Goal: Task Accomplishment & Management: Complete application form

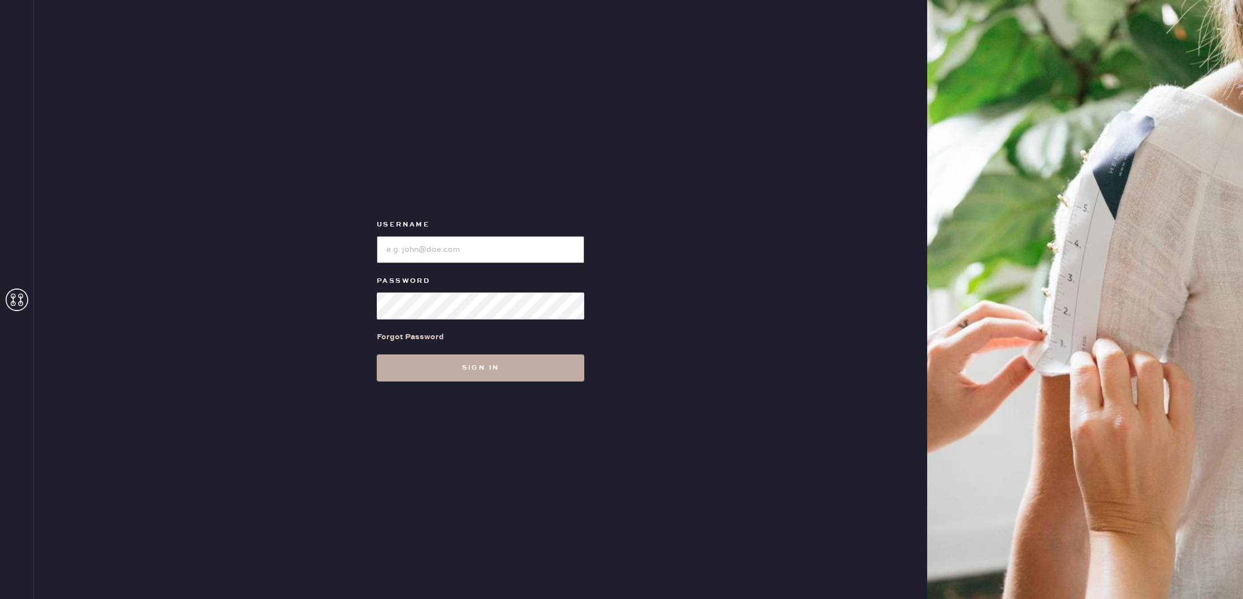
type input "reformationcherrycreek"
click at [493, 372] on button "Sign in" at bounding box center [481, 368] width 208 height 27
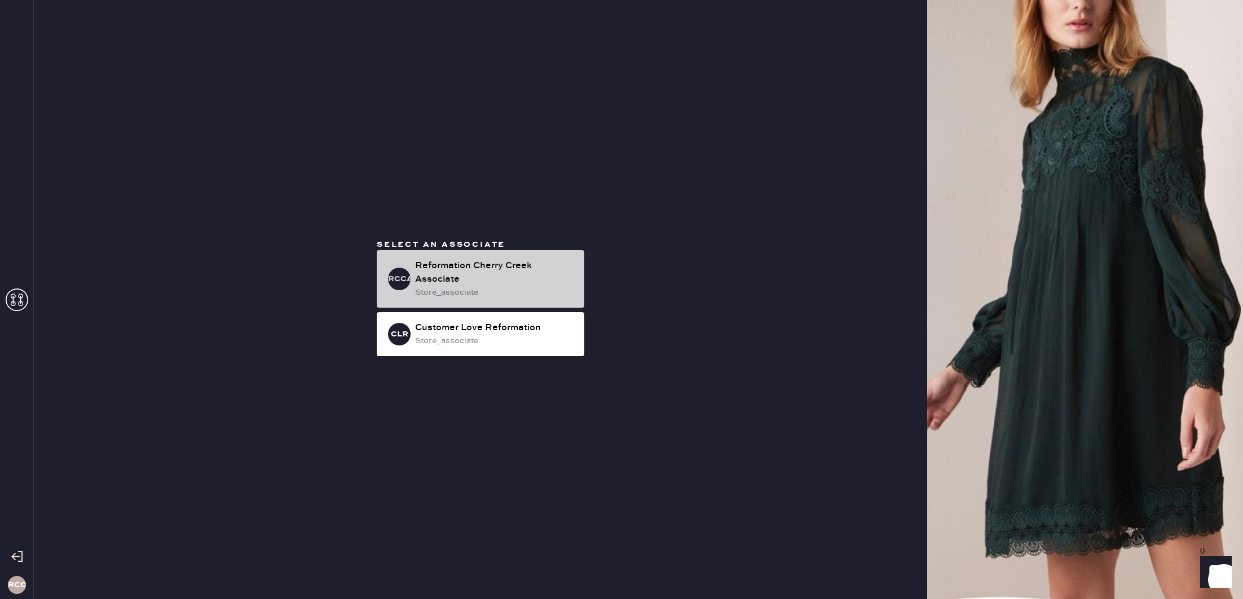
click at [461, 253] on div "RCCA Reformation Cherry Creek Associate store_associate" at bounding box center [481, 279] width 208 height 58
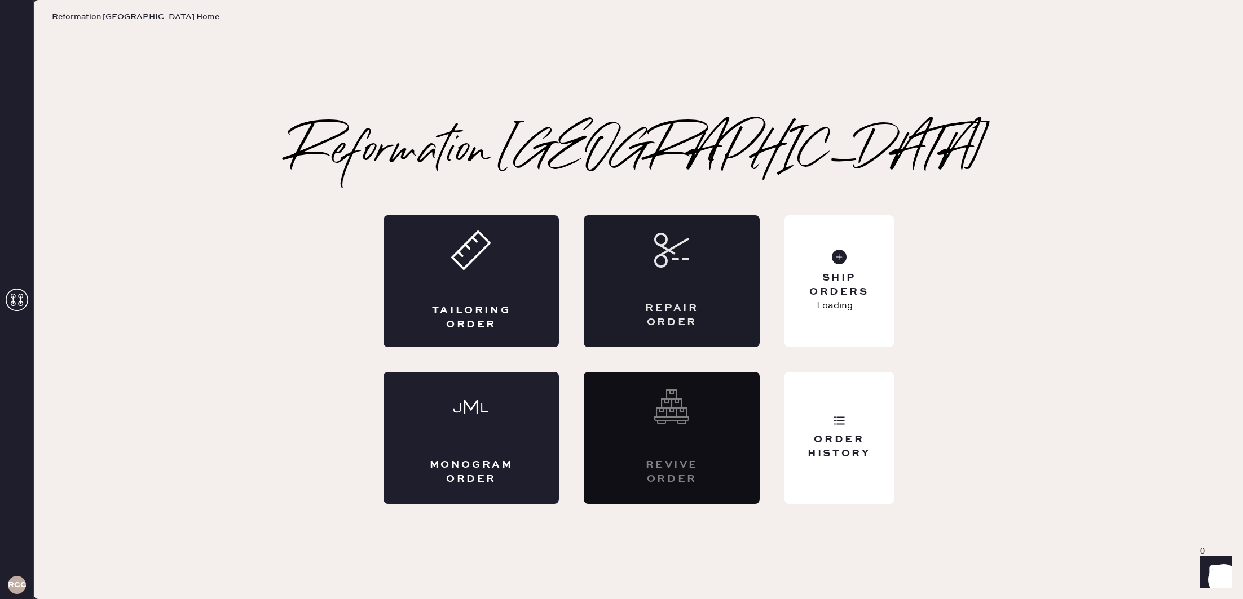
click at [659, 302] on div "Repair Order" at bounding box center [672, 316] width 86 height 28
click at [870, 258] on div "Ship Orders 3 Unshipped" at bounding box center [838, 281] width 109 height 132
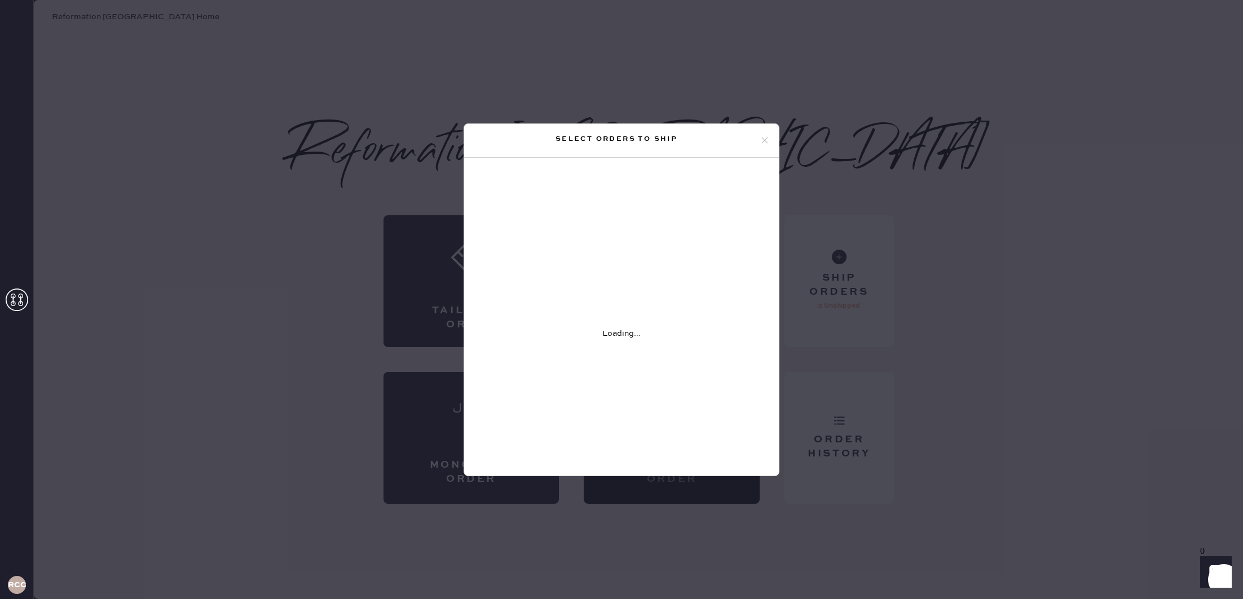
click at [769, 133] on div "Select orders to ship" at bounding box center [621, 141] width 315 height 34
click at [762, 141] on icon at bounding box center [765, 140] width 10 height 10
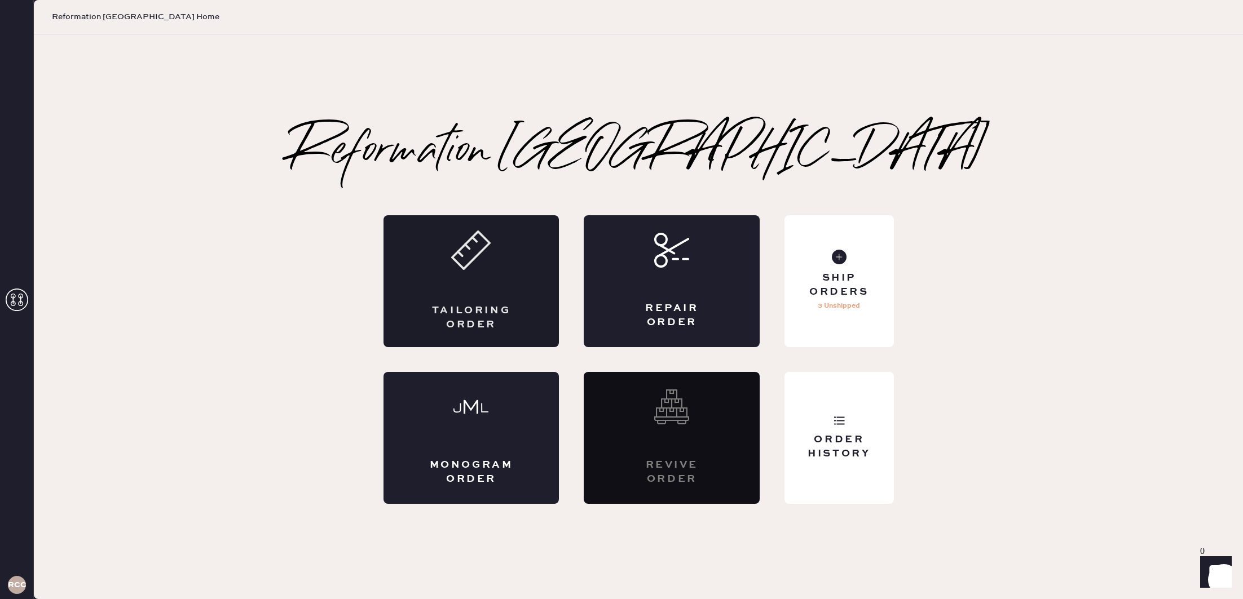
click at [464, 310] on div "Tailoring Order" at bounding box center [472, 318] width 86 height 28
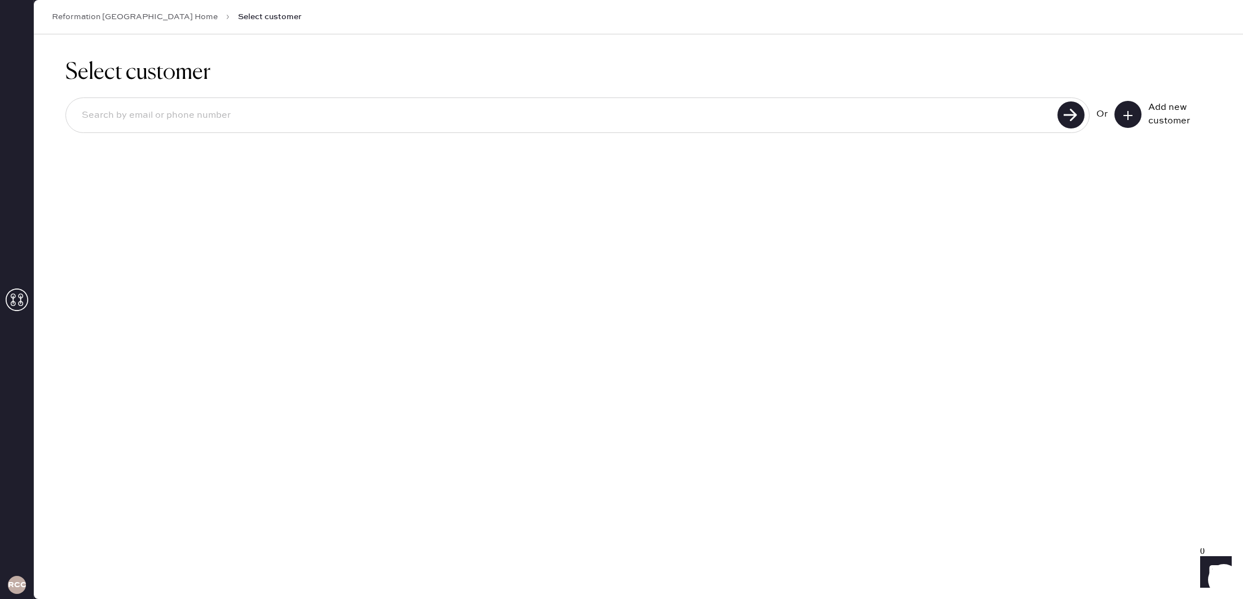
click at [1126, 114] on use at bounding box center [1127, 115] width 9 height 9
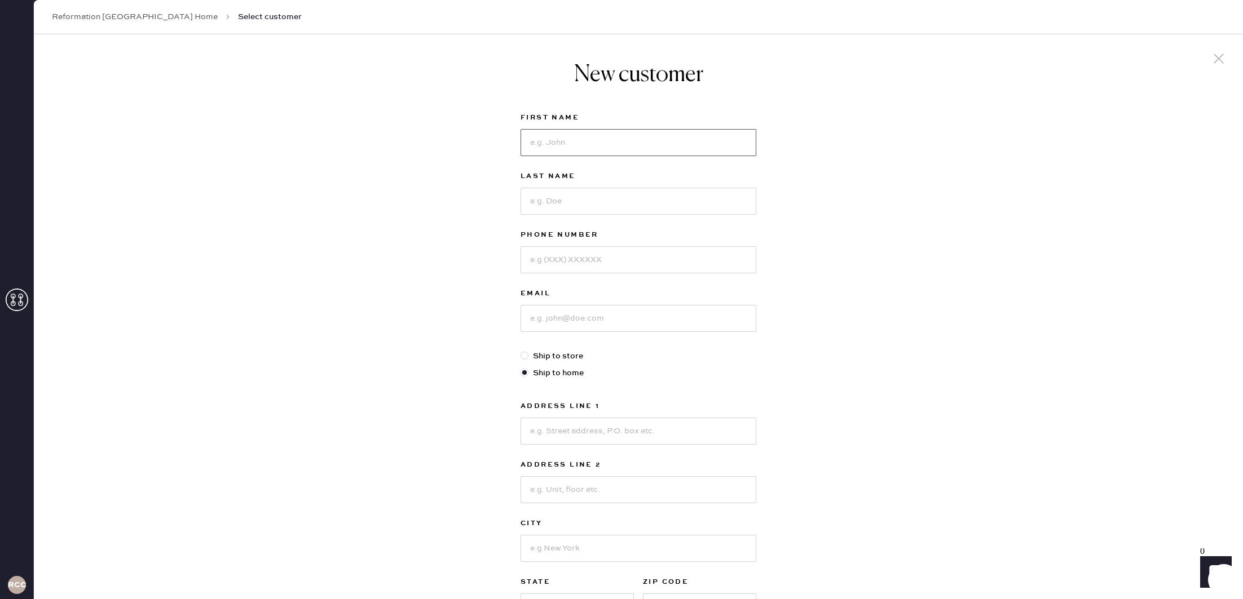
click at [596, 138] on input at bounding box center [638, 142] width 236 height 27
type input "Makayla"
type input "[PERSON_NAME]"
type input "9702611134"
type input "[EMAIL_ADDRESS][PERSON_NAME][DOMAIN_NAME]"
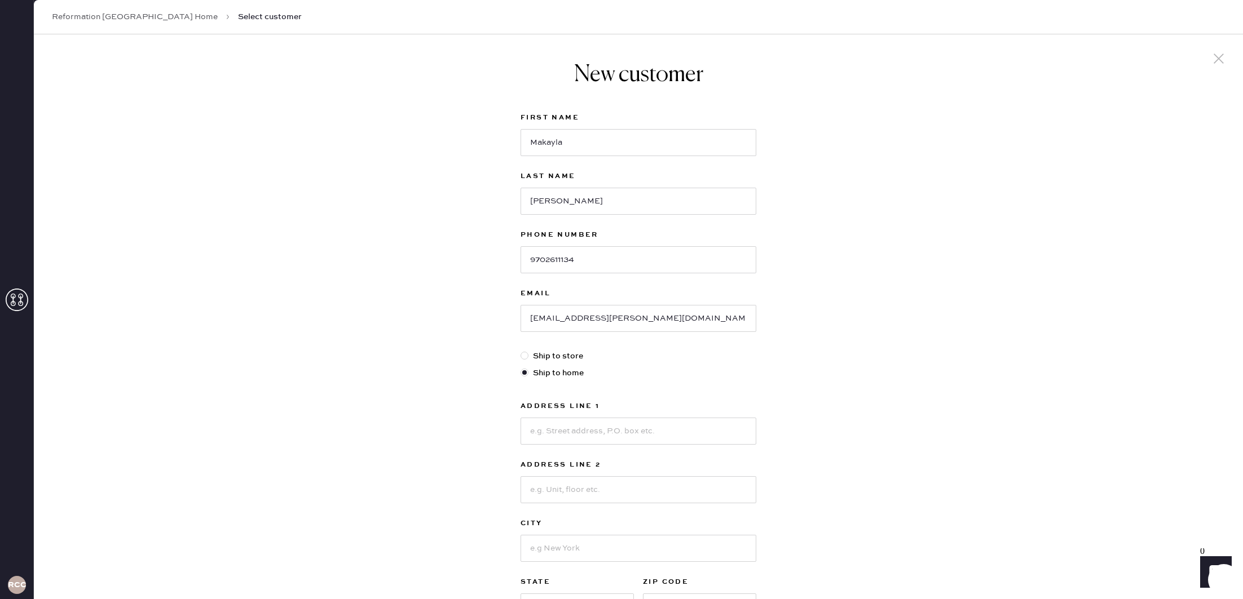
click at [562, 354] on label "Ship to store" at bounding box center [638, 356] width 236 height 12
click at [521, 351] on input "Ship to store" at bounding box center [520, 350] width 1 height 1
radio input "true"
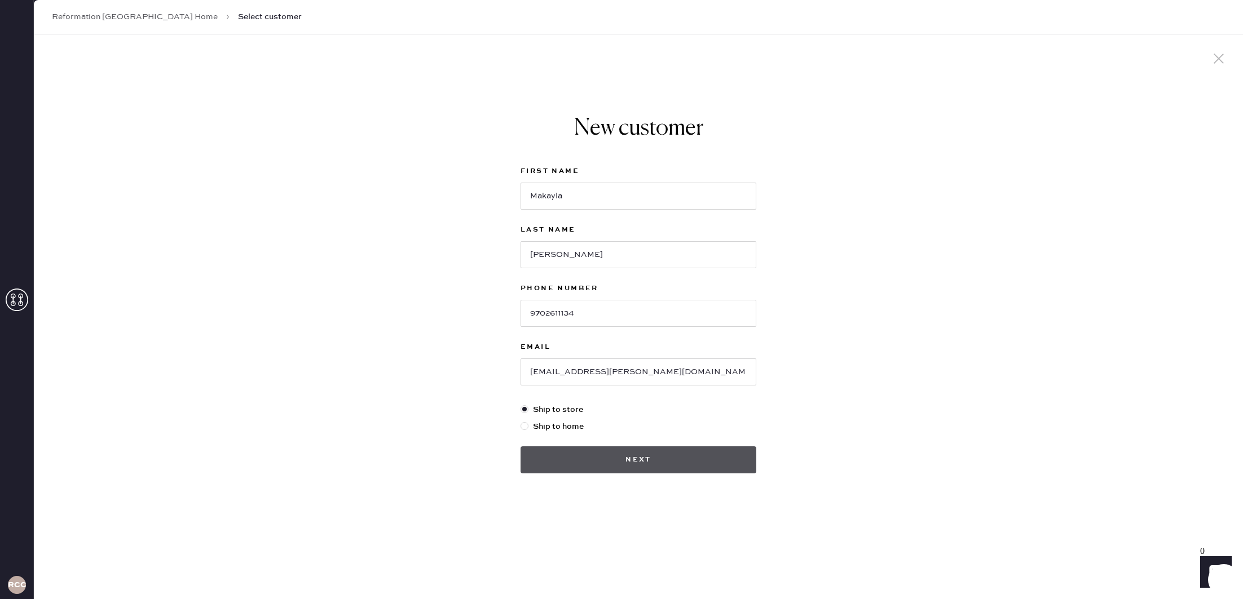
click at [668, 464] on button "Next" at bounding box center [638, 460] width 236 height 27
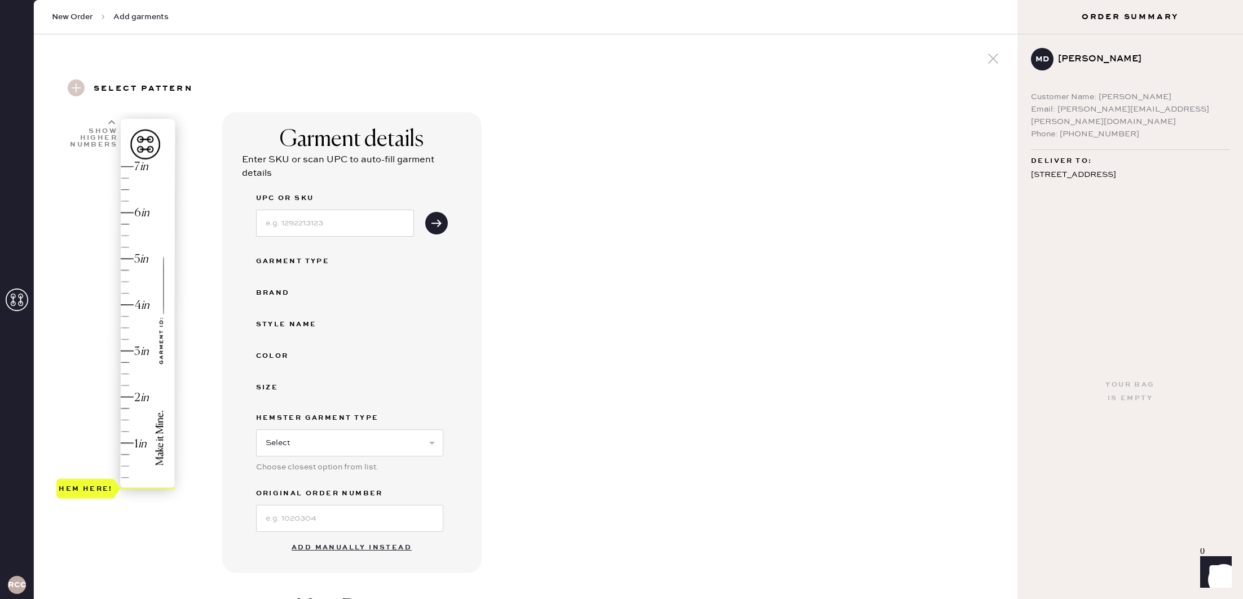
click at [138, 257] on div "Hem here!" at bounding box center [116, 328] width 120 height 333
click at [321, 544] on button "Add manually instead" at bounding box center [352, 548] width 134 height 23
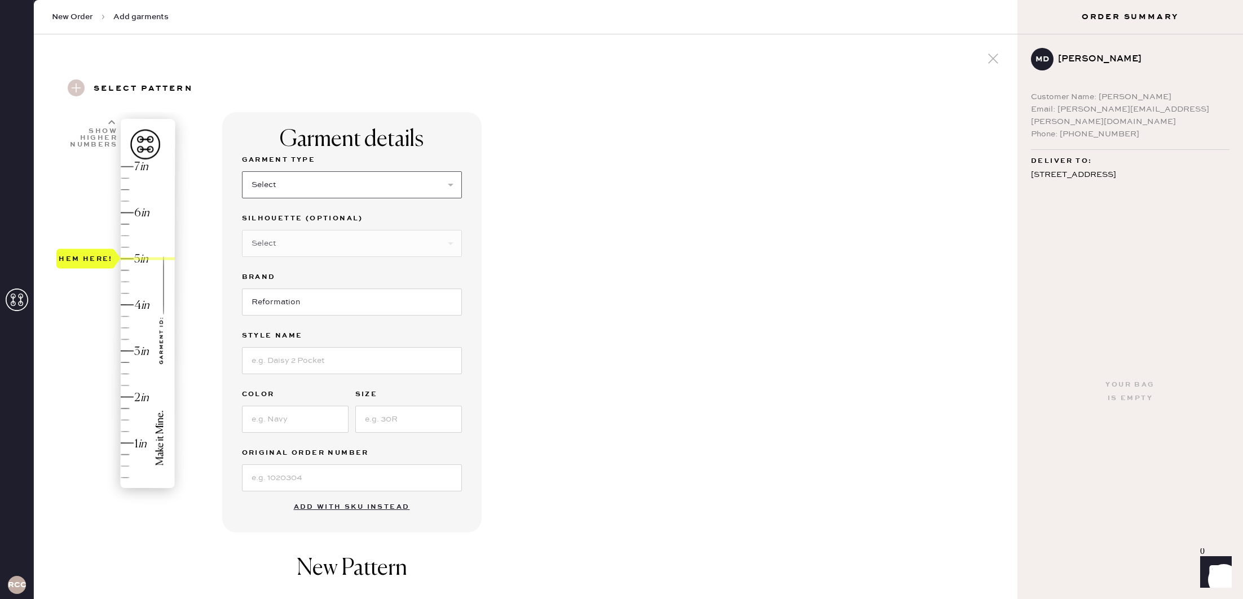
click at [339, 182] on select "Select Basic Skirt Jeans Leggings Pants Shorts Basic Sleeved Dress Basic Sleeve…" at bounding box center [352, 184] width 220 height 27
select select "4"
click at [242, 171] on select "Select Basic Skirt Jeans Leggings Pants Shorts Basic Sleeved Dress Basic Sleeve…" at bounding box center [352, 184] width 220 height 27
click at [298, 247] on select "Select Joggers Shorts Cropped Flare Boot Cut Straight Skinny Other" at bounding box center [352, 243] width 220 height 27
click at [242, 230] on select "Select Joggers Shorts Cropped Flare Boot Cut Straight Skinny Other" at bounding box center [352, 243] width 220 height 27
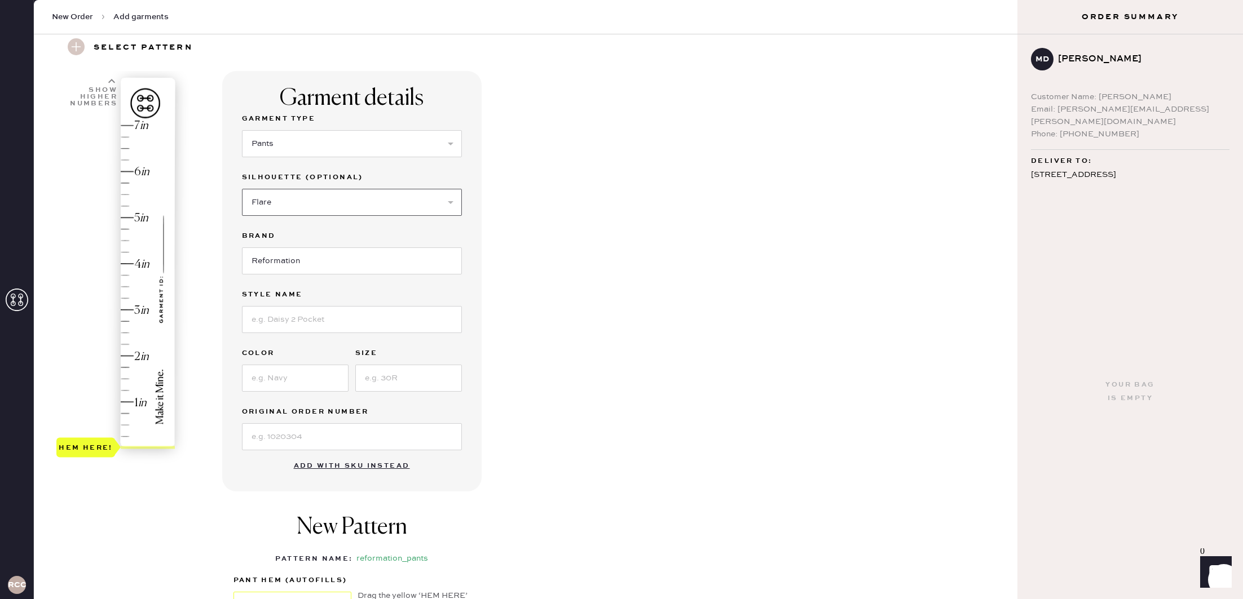
scroll to position [50, 0]
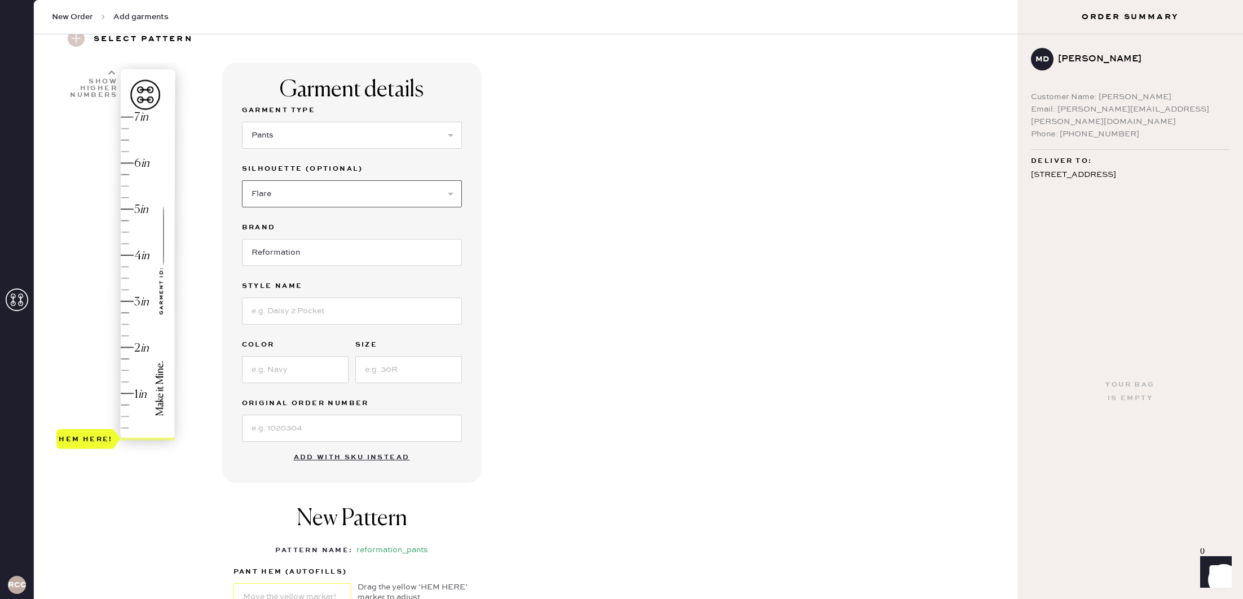
click at [284, 196] on select "Select Joggers Shorts Cropped Flare Boot Cut Straight Skinny Other" at bounding box center [352, 193] width 220 height 27
select select "11"
click at [242, 180] on select "Select Joggers Shorts Cropped Flare Boot Cut Straight Skinny Other" at bounding box center [352, 193] width 220 height 27
click at [288, 304] on input at bounding box center [352, 311] width 220 height 27
type input "Gisele Low Rise Pant"
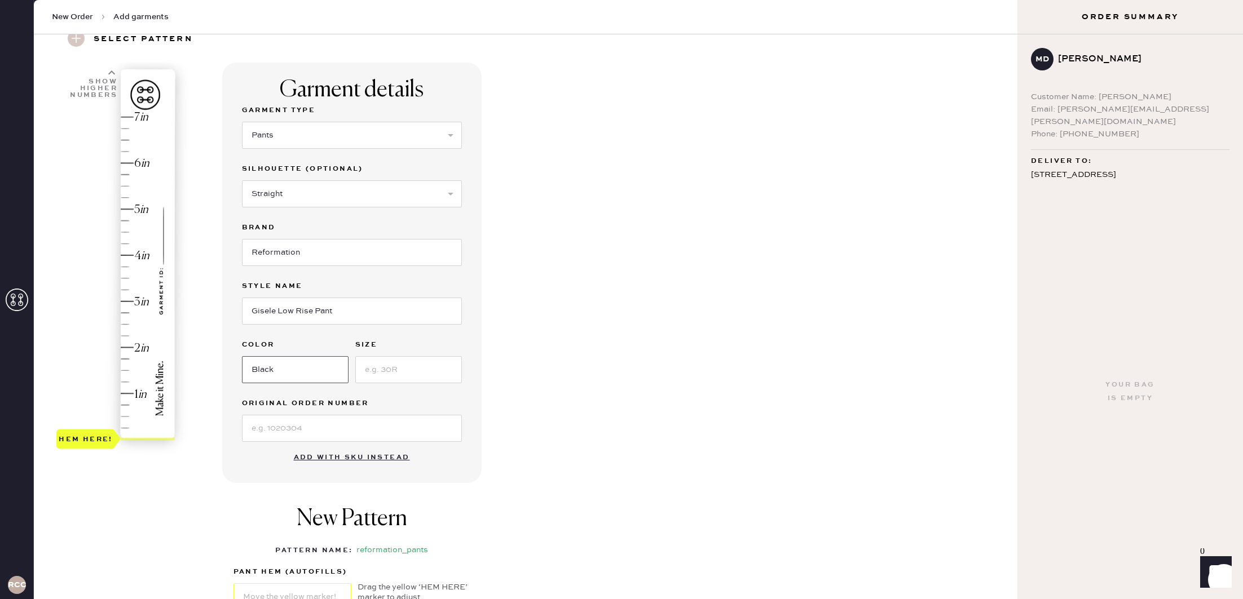
type input "Black"
type input "0"
click at [356, 423] on input at bounding box center [352, 428] width 220 height 27
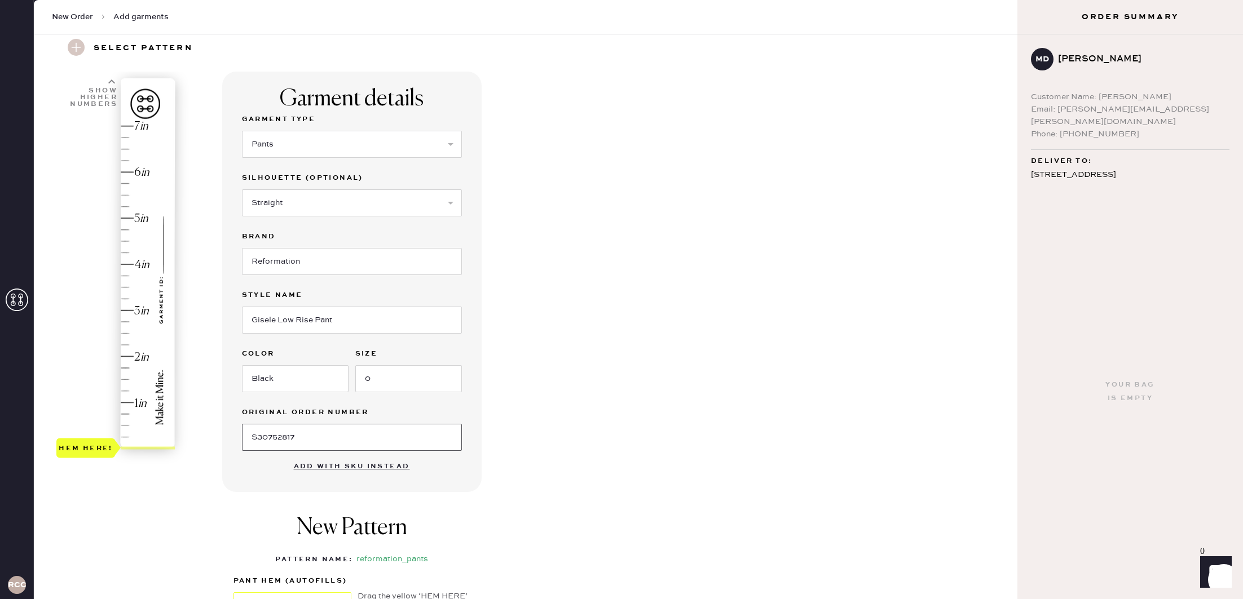
type input "S30752817"
type input "5"
click at [128, 218] on div "Hem here!" at bounding box center [116, 287] width 120 height 333
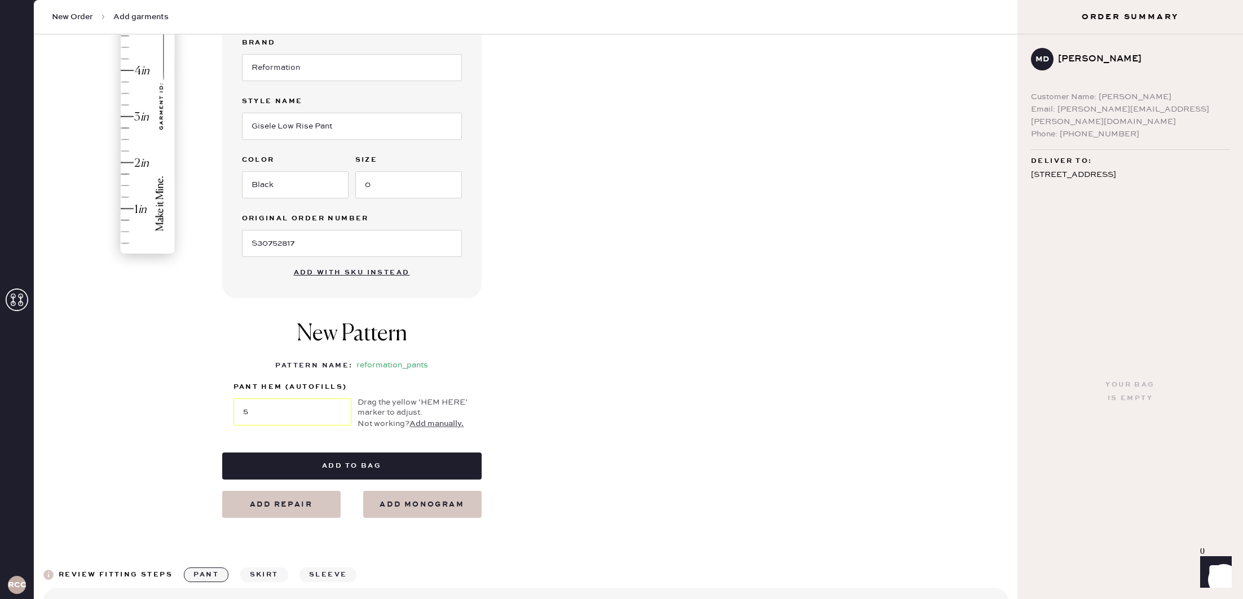
scroll to position [249, 0]
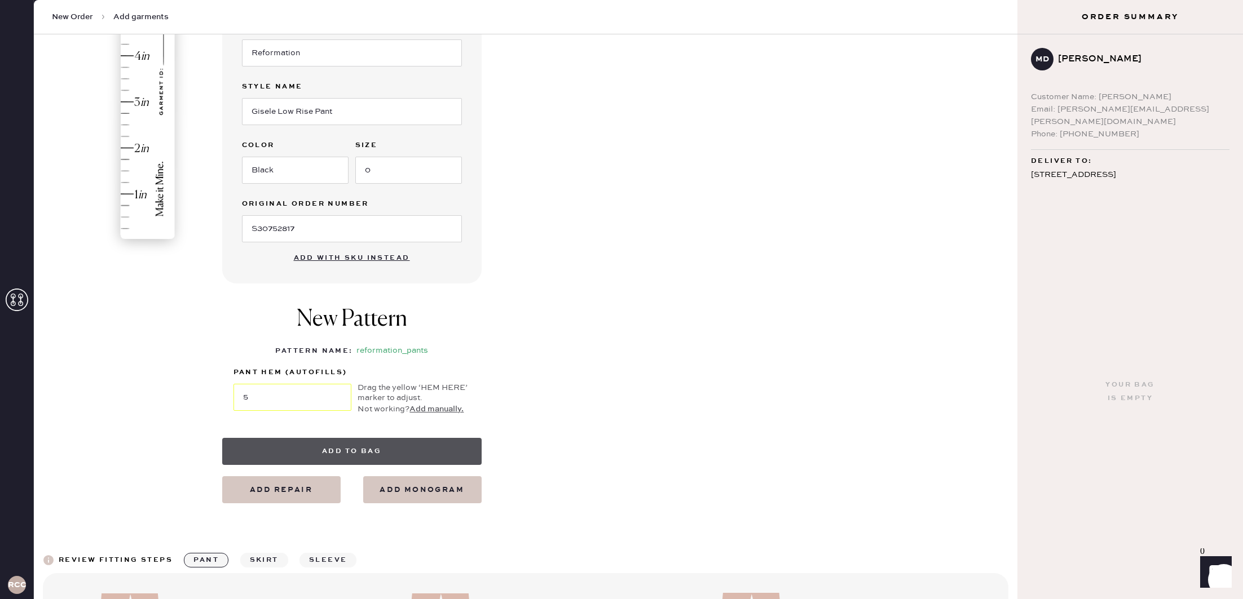
click at [359, 453] on button "Add to bag" at bounding box center [351, 451] width 259 height 27
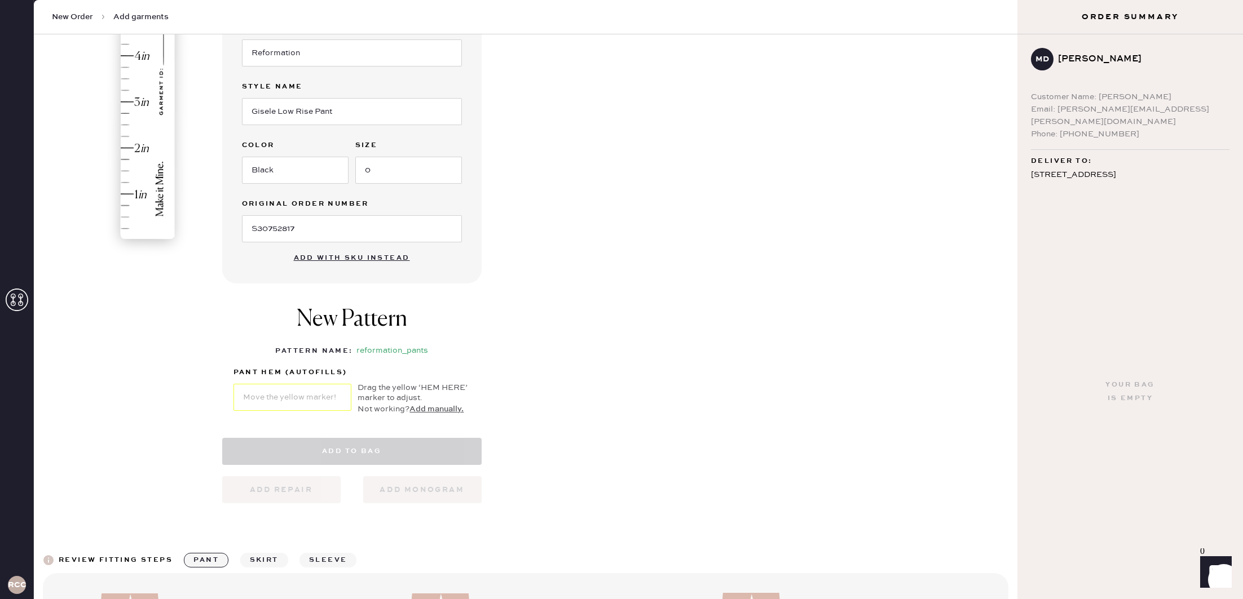
select select "4"
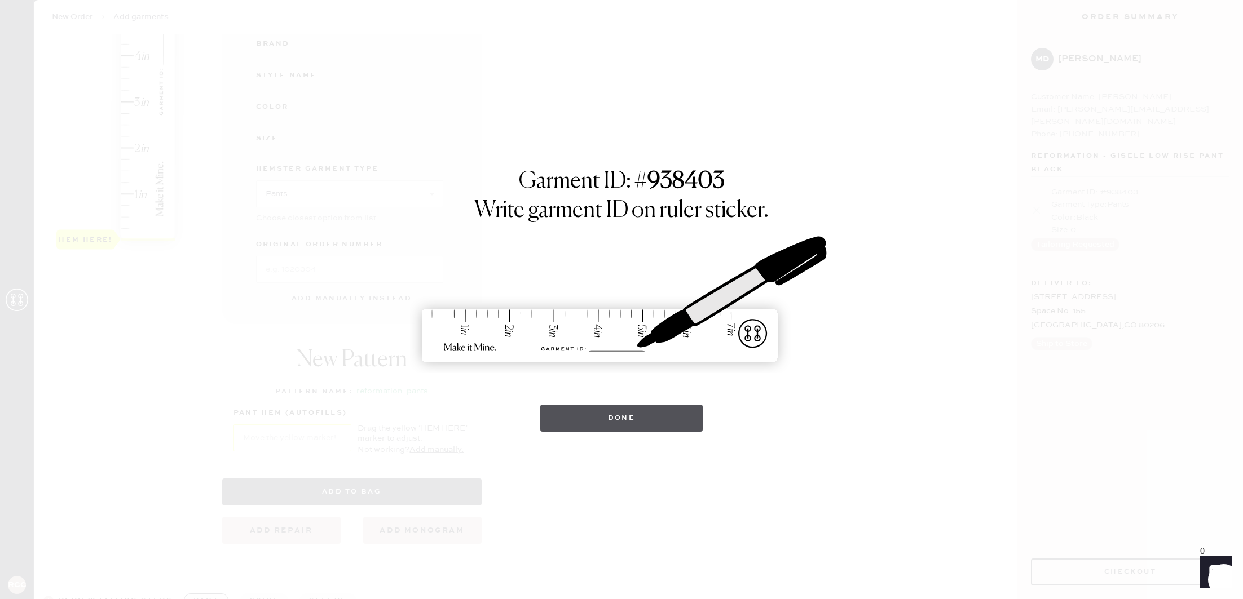
click at [619, 420] on button "Done" at bounding box center [621, 418] width 163 height 27
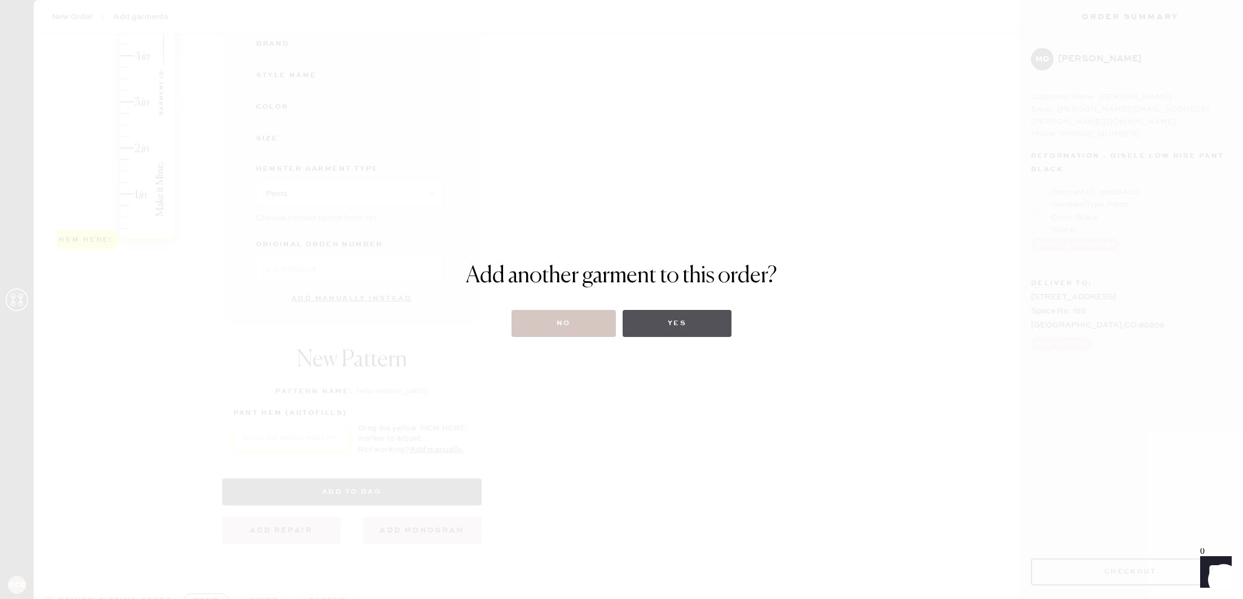
click at [661, 332] on button "Yes" at bounding box center [677, 323] width 109 height 27
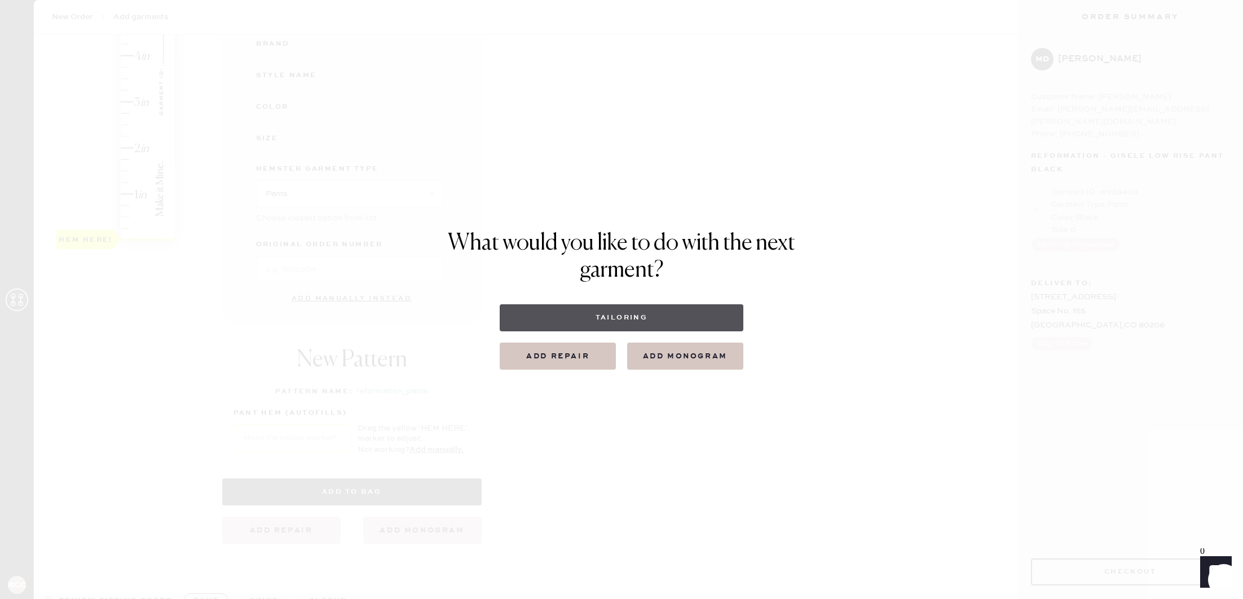
click at [660, 327] on button "Tailoring" at bounding box center [621, 317] width 243 height 27
select select
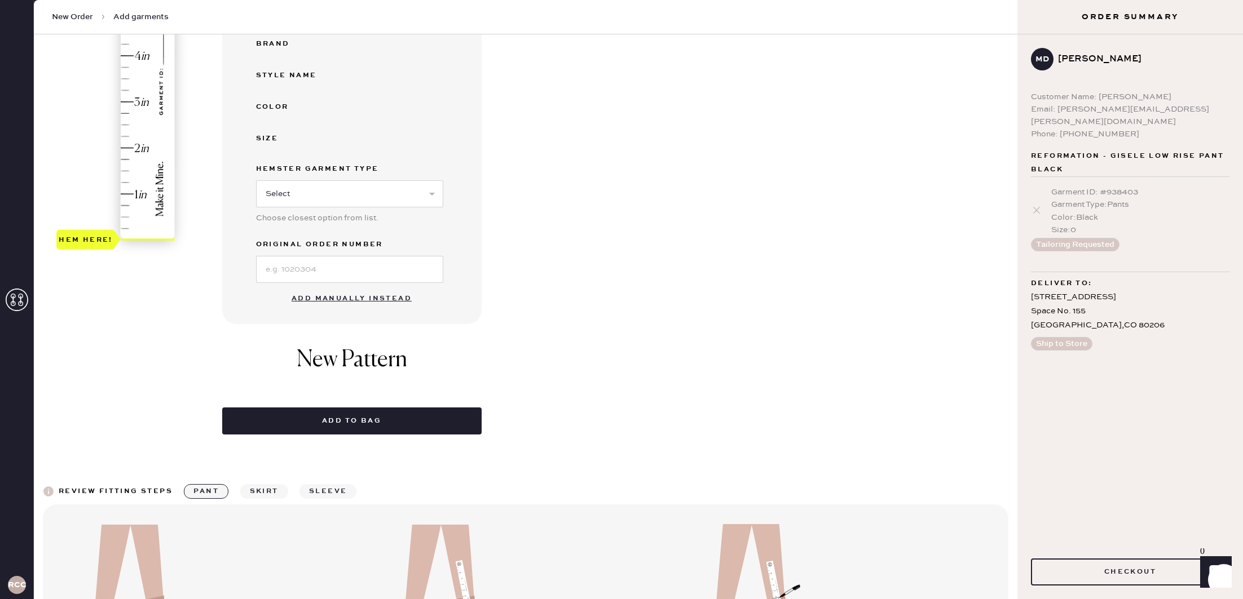
scroll to position [0, 0]
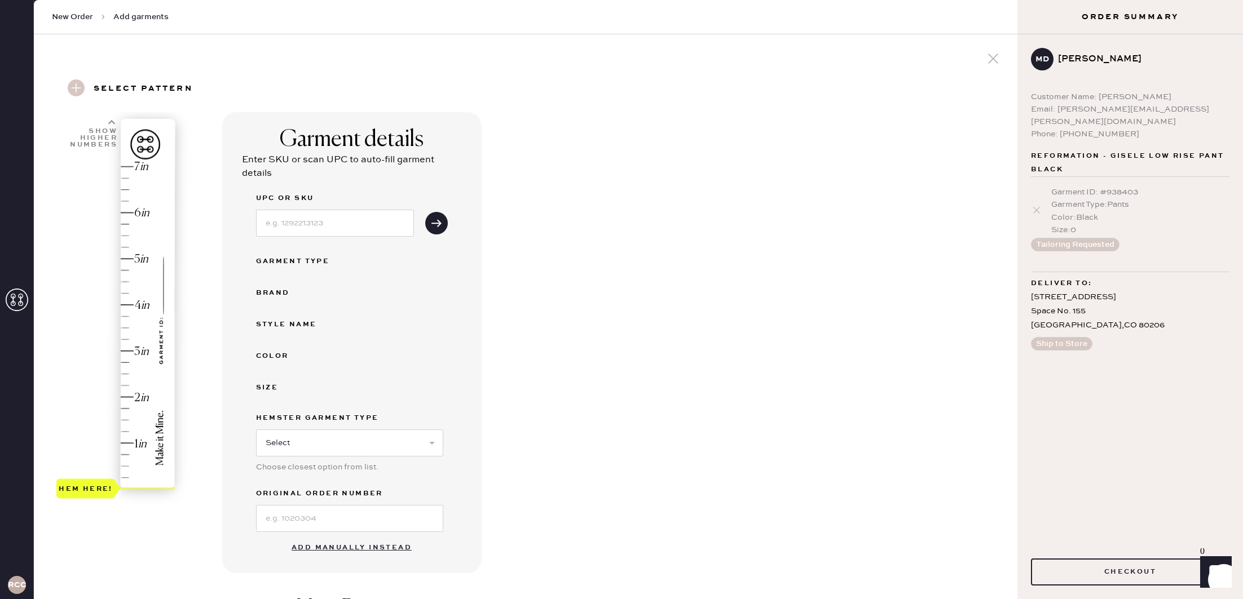
click at [134, 303] on div "Hem here!" at bounding box center [116, 328] width 120 height 333
click at [375, 546] on button "Add manually instead" at bounding box center [352, 548] width 134 height 23
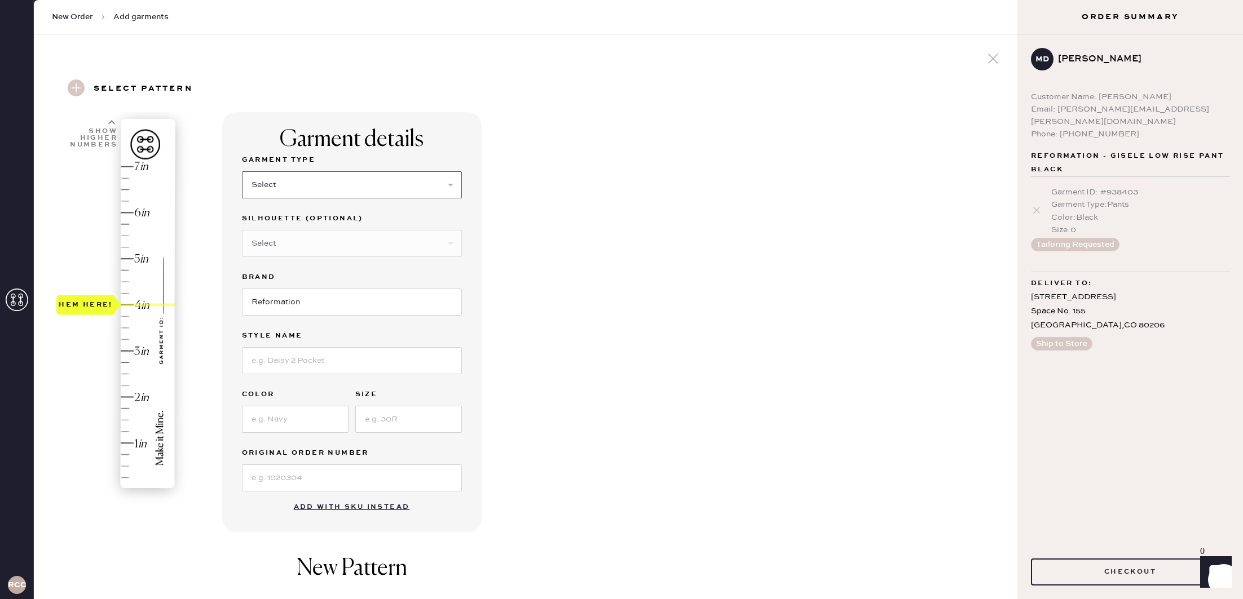
click at [301, 188] on select "Select Basic Skirt Jeans Leggings Pants Shorts Basic Sleeved Dress Basic Sleeve…" at bounding box center [352, 184] width 220 height 27
select select "4"
click at [242, 171] on select "Select Basic Skirt Jeans Leggings Pants Shorts Basic Sleeved Dress Basic Sleeve…" at bounding box center [352, 184] width 220 height 27
click at [294, 235] on select "Select Joggers Shorts Cropped Flare Boot Cut Straight Skinny Other" at bounding box center [352, 243] width 220 height 27
select select "11"
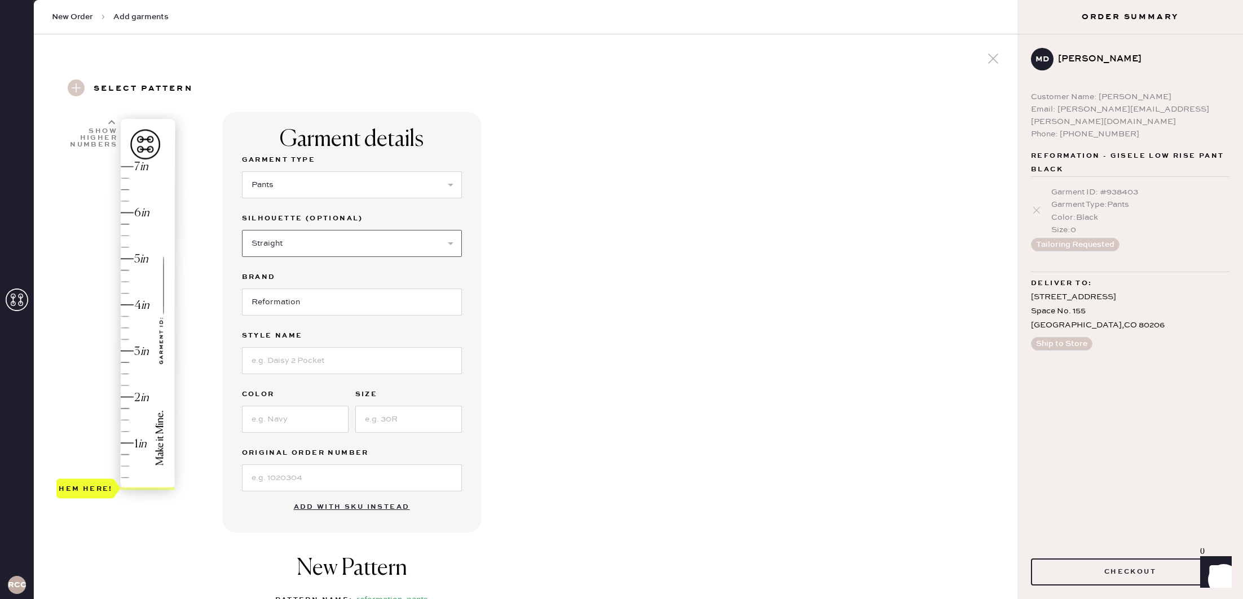
click at [242, 230] on select "Select Joggers Shorts Cropped Flare Boot Cut Straight Skinny Other" at bounding box center [352, 243] width 220 height 27
click at [288, 367] on input at bounding box center [352, 360] width 220 height 27
type input "Ethan Twill Pant"
type input "Black"
type input "XS"
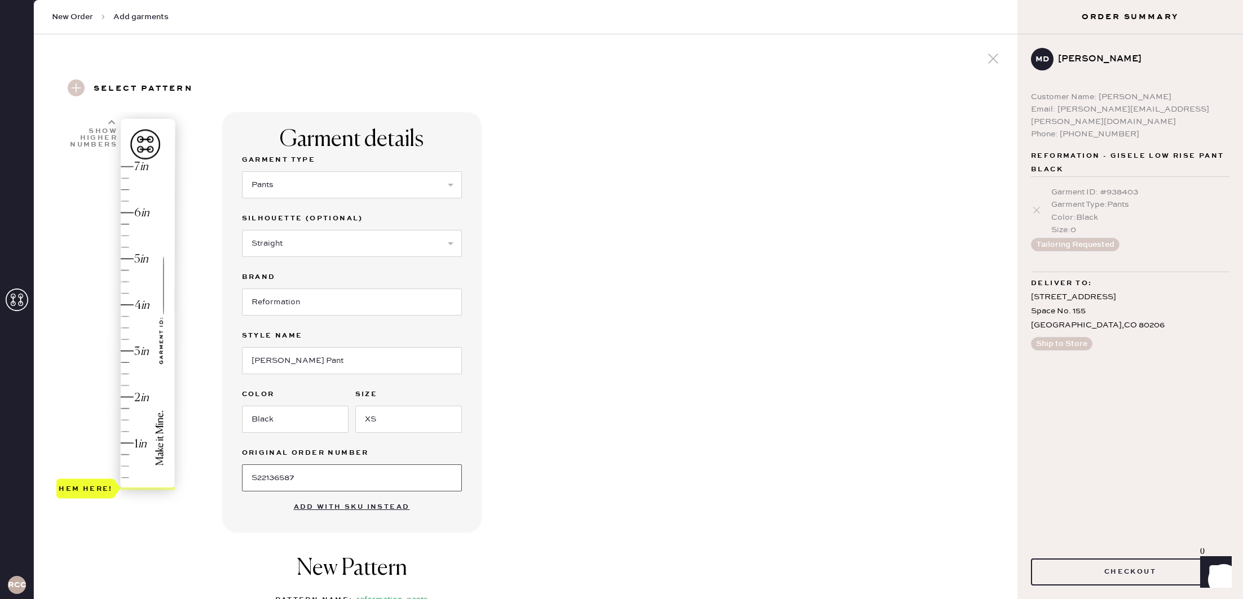
type input "S22136587"
type input "4"
click at [129, 304] on div "Hem here!" at bounding box center [116, 328] width 120 height 333
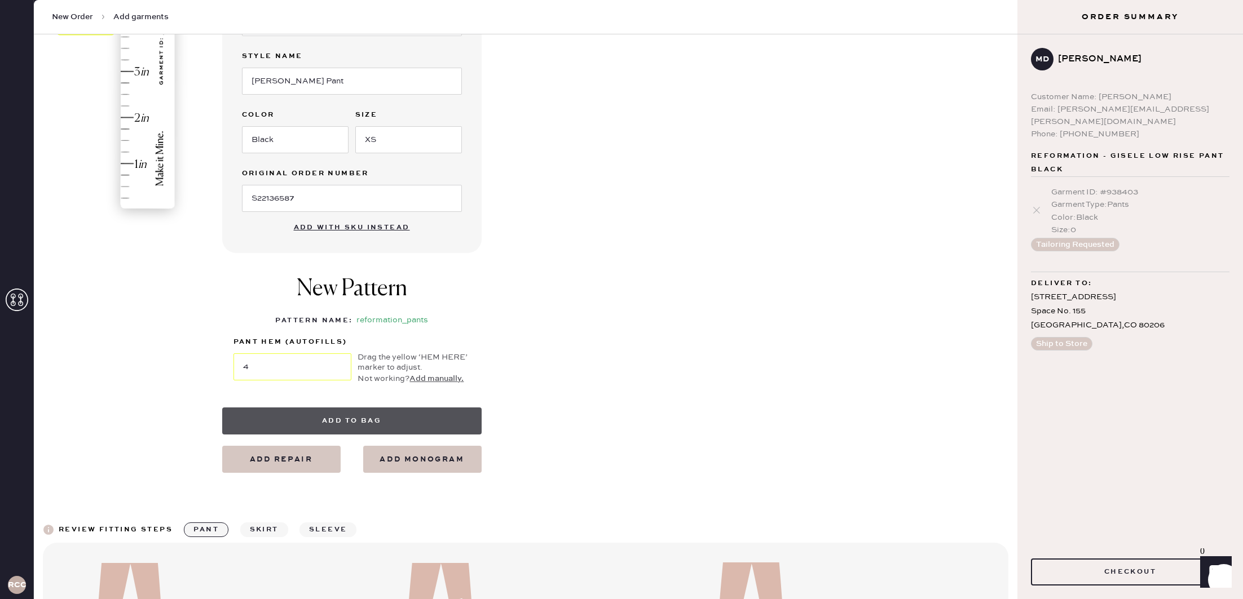
scroll to position [296, 0]
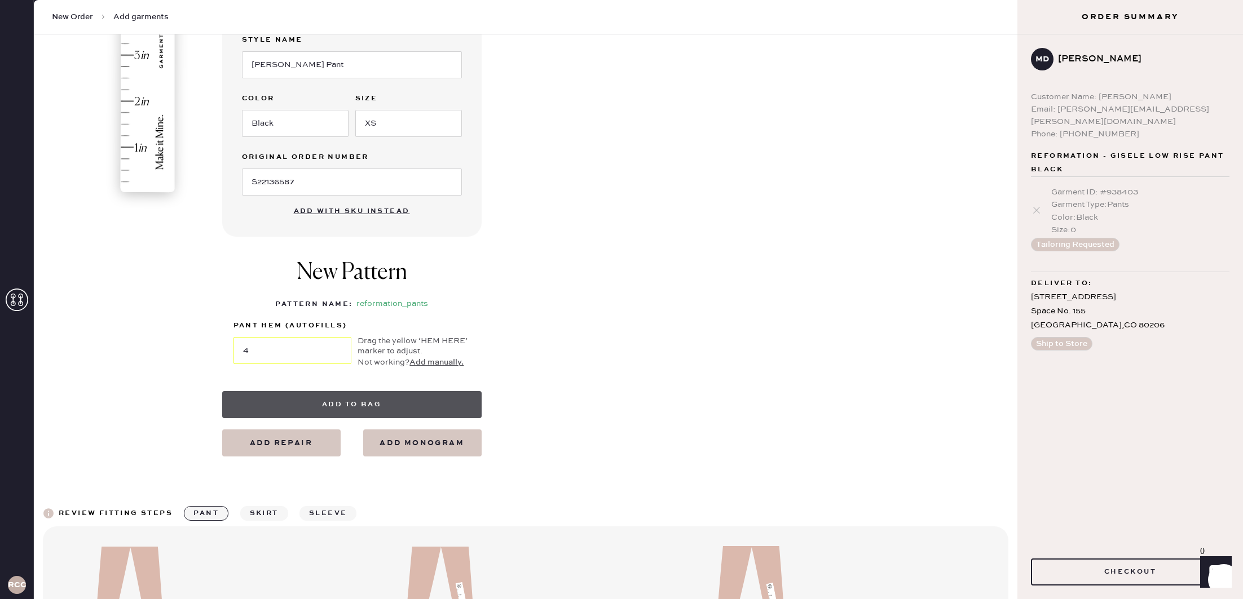
click at [318, 405] on button "Add to bag" at bounding box center [351, 404] width 259 height 27
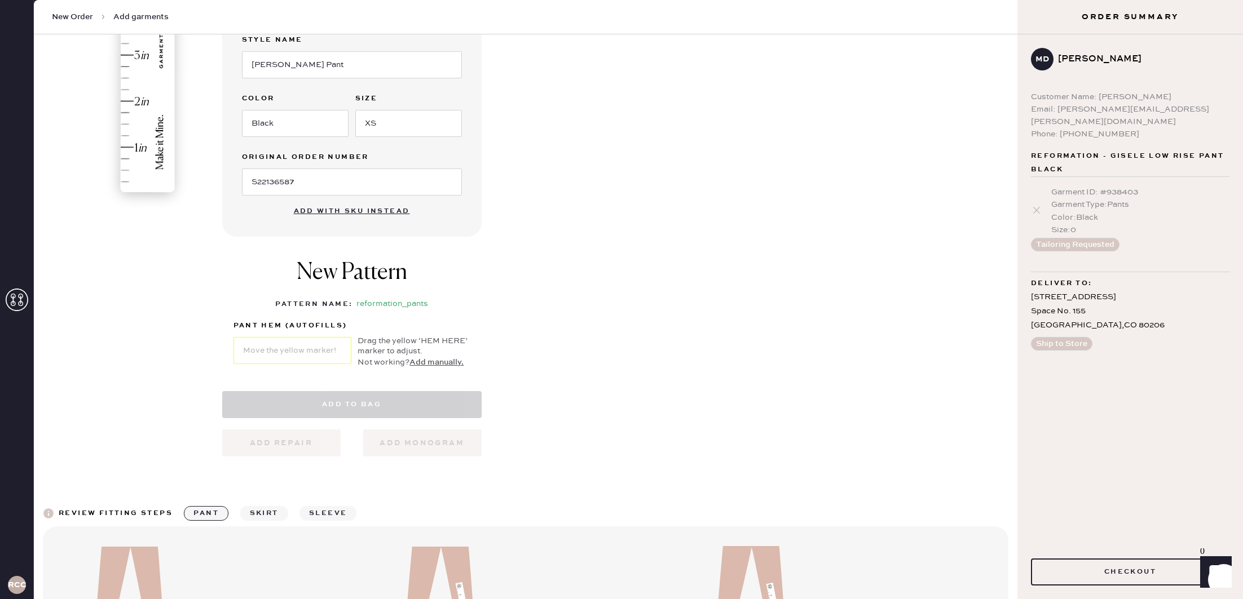
select select "4"
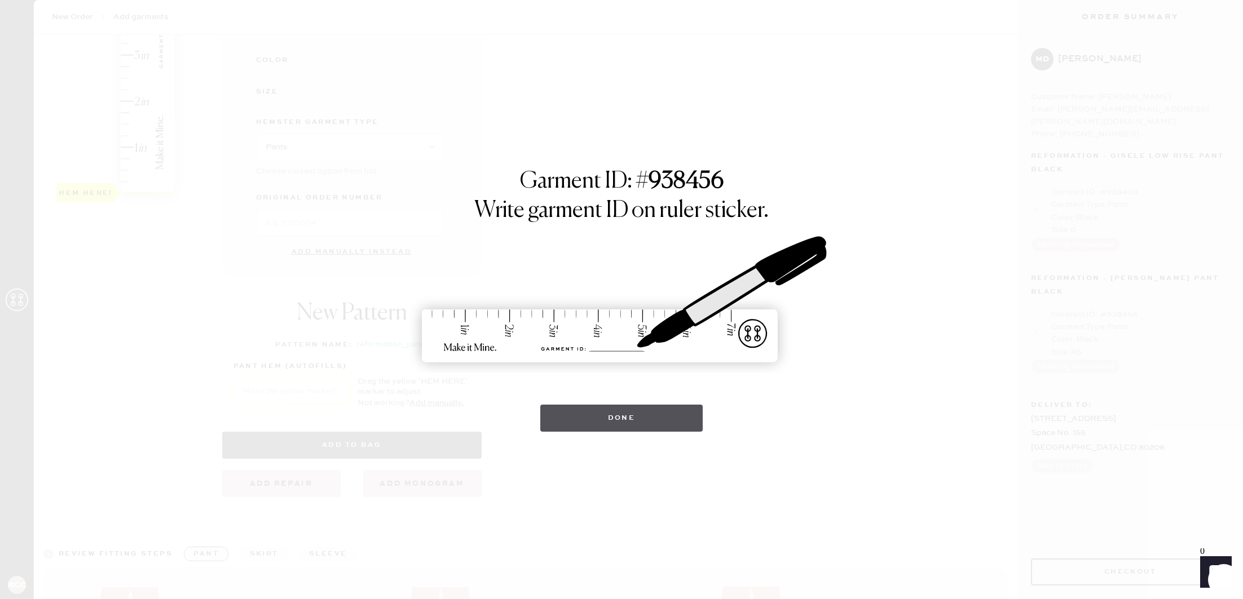
click at [635, 418] on button "Done" at bounding box center [621, 418] width 163 height 27
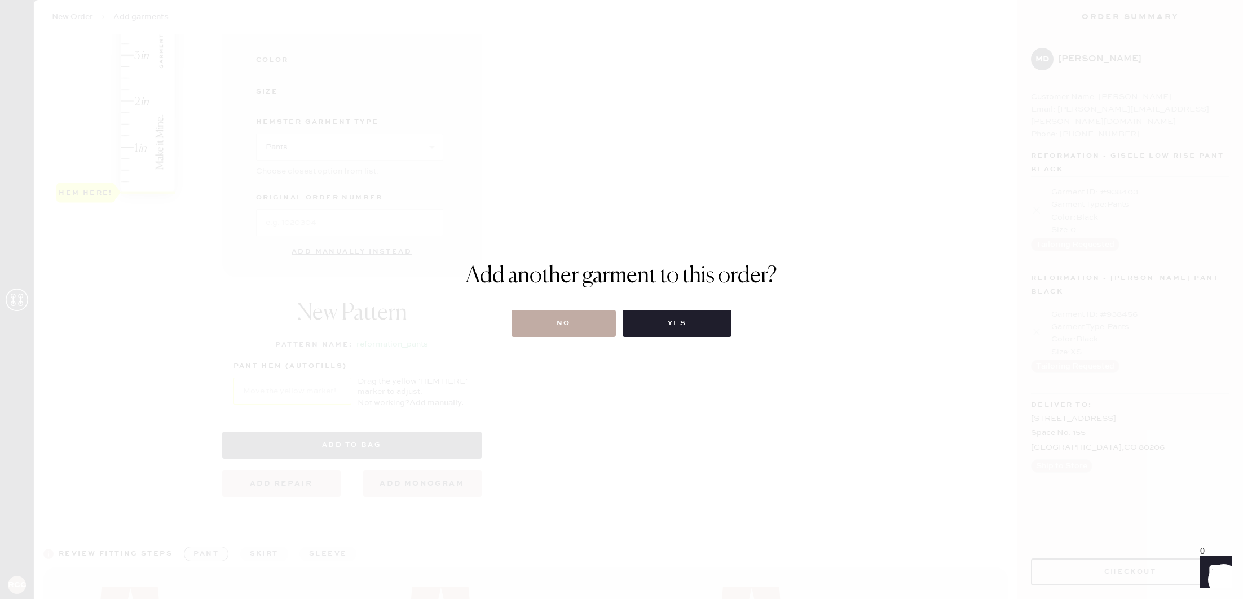
click at [562, 314] on button "No" at bounding box center [563, 323] width 104 height 27
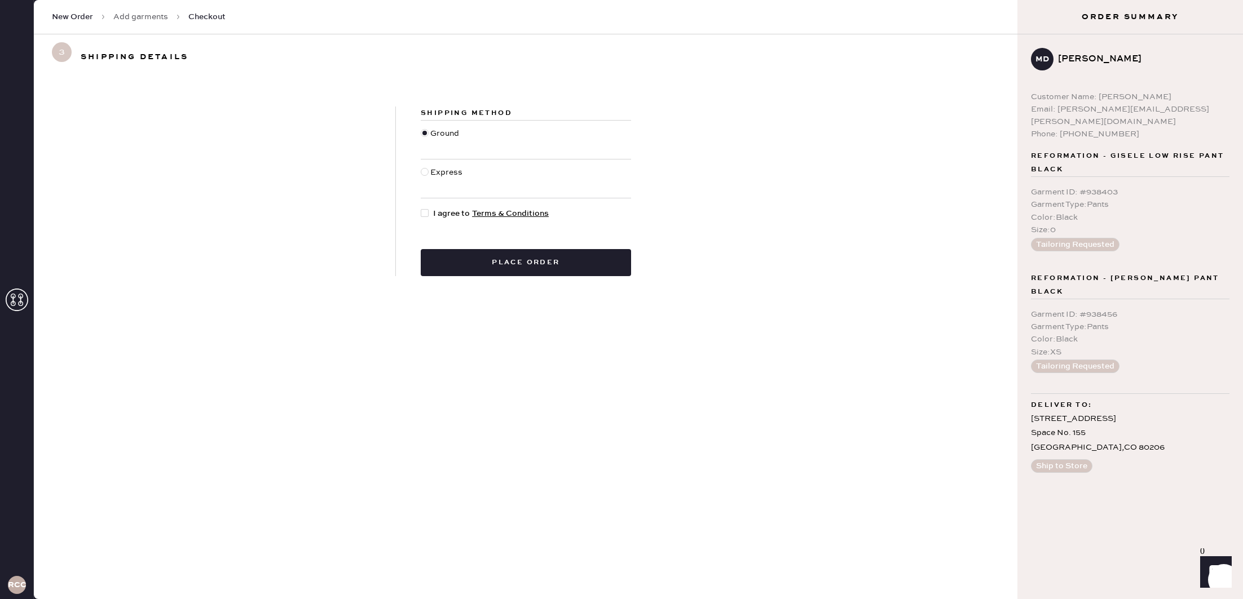
click at [427, 216] on div at bounding box center [425, 213] width 8 height 8
click at [421, 208] on input "I agree to Terms & Conditions" at bounding box center [421, 208] width 1 height 1
checkbox input "true"
click at [463, 257] on button "Place order" at bounding box center [526, 262] width 210 height 27
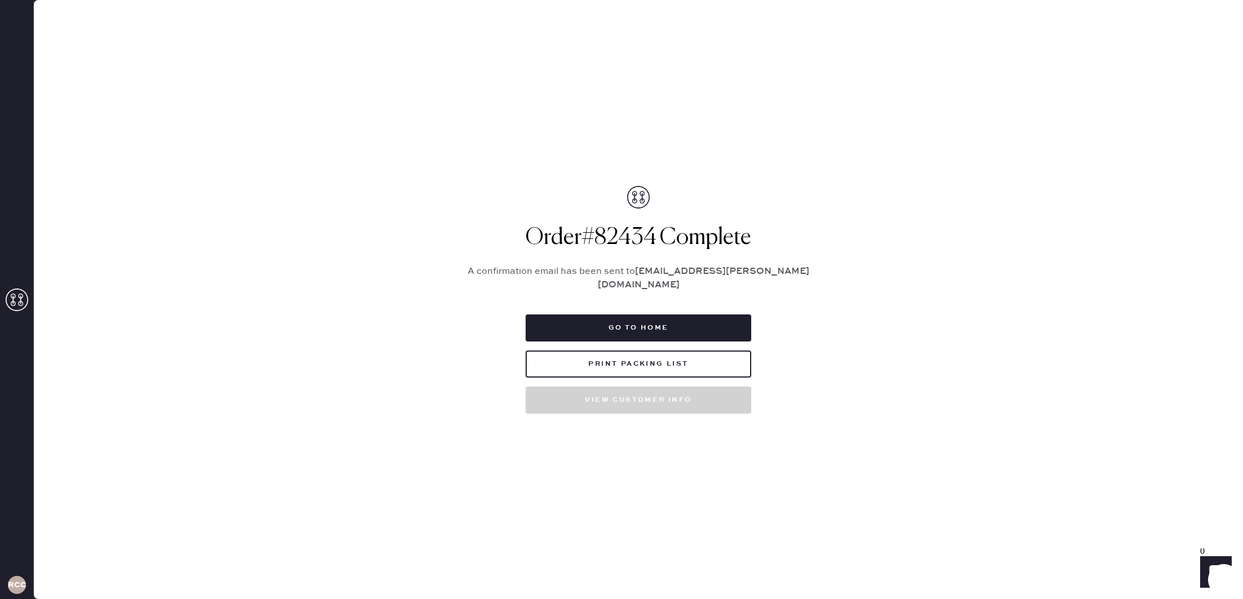
click at [685, 336] on div "Go to home Print Packing List View customer info" at bounding box center [639, 364] width 226 height 99
click at [676, 328] on button "Go to home" at bounding box center [639, 328] width 226 height 27
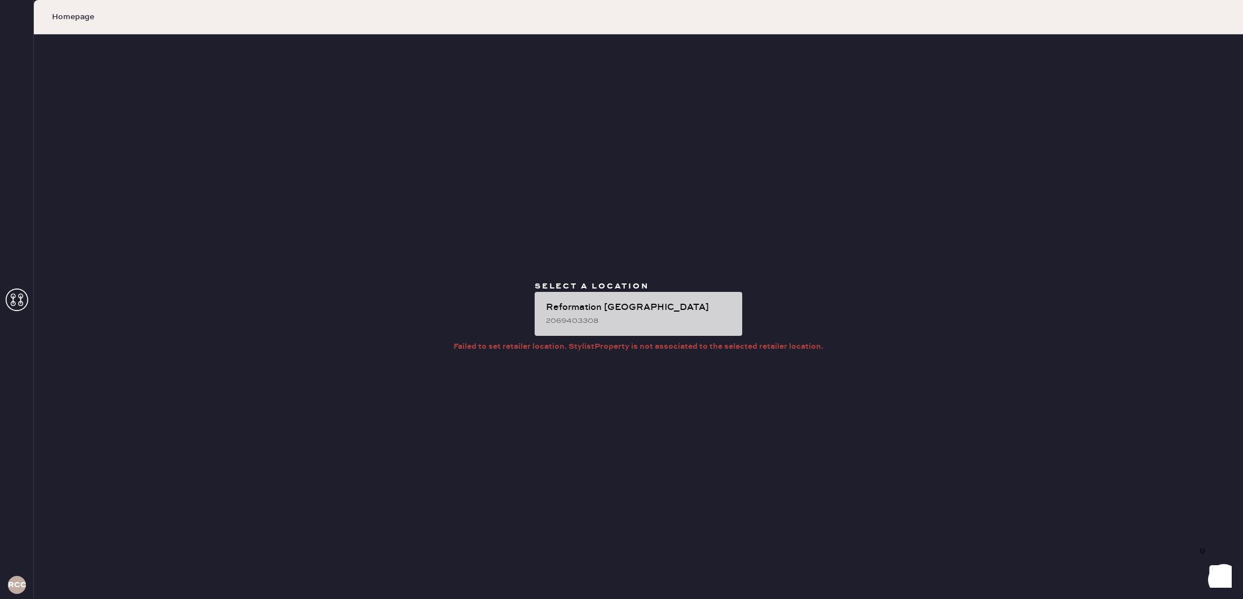
click at [630, 306] on div "Reformation [GEOGRAPHIC_DATA]" at bounding box center [639, 308] width 187 height 14
click at [584, 323] on div "2069403308" at bounding box center [639, 321] width 187 height 12
click at [596, 314] on div "Reformation [GEOGRAPHIC_DATA]" at bounding box center [639, 308] width 187 height 14
click at [603, 325] on div "2069403308" at bounding box center [639, 321] width 187 height 12
click at [616, 312] on div "Reformation [GEOGRAPHIC_DATA]" at bounding box center [639, 308] width 187 height 14
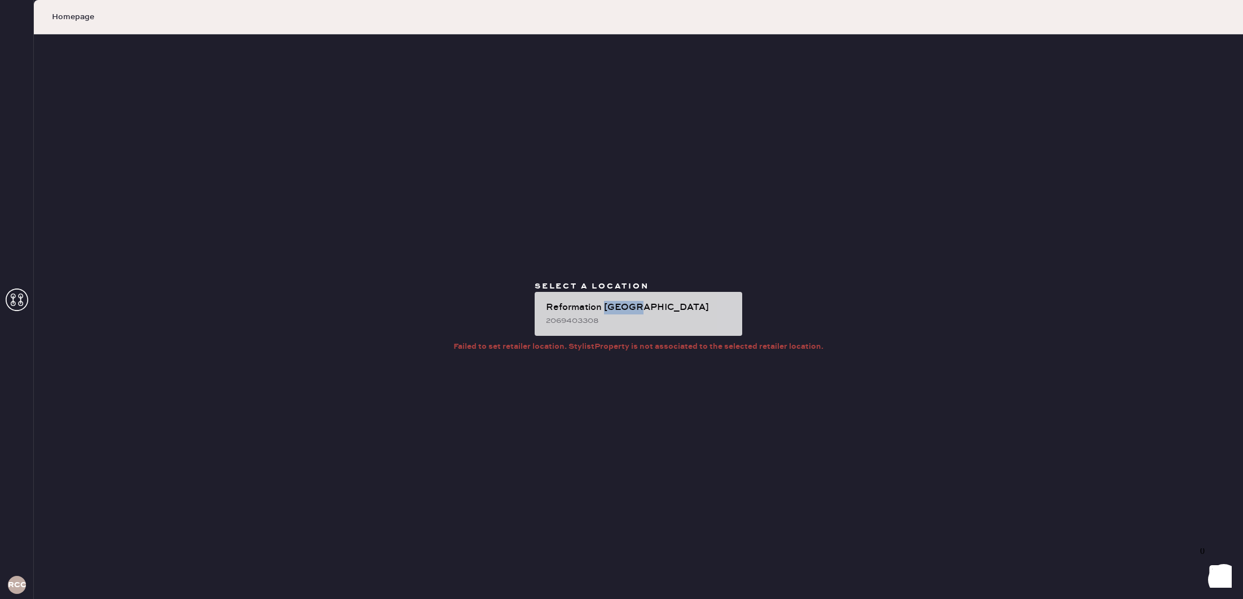
click at [616, 312] on div "Reformation [GEOGRAPHIC_DATA]" at bounding box center [639, 308] width 187 height 14
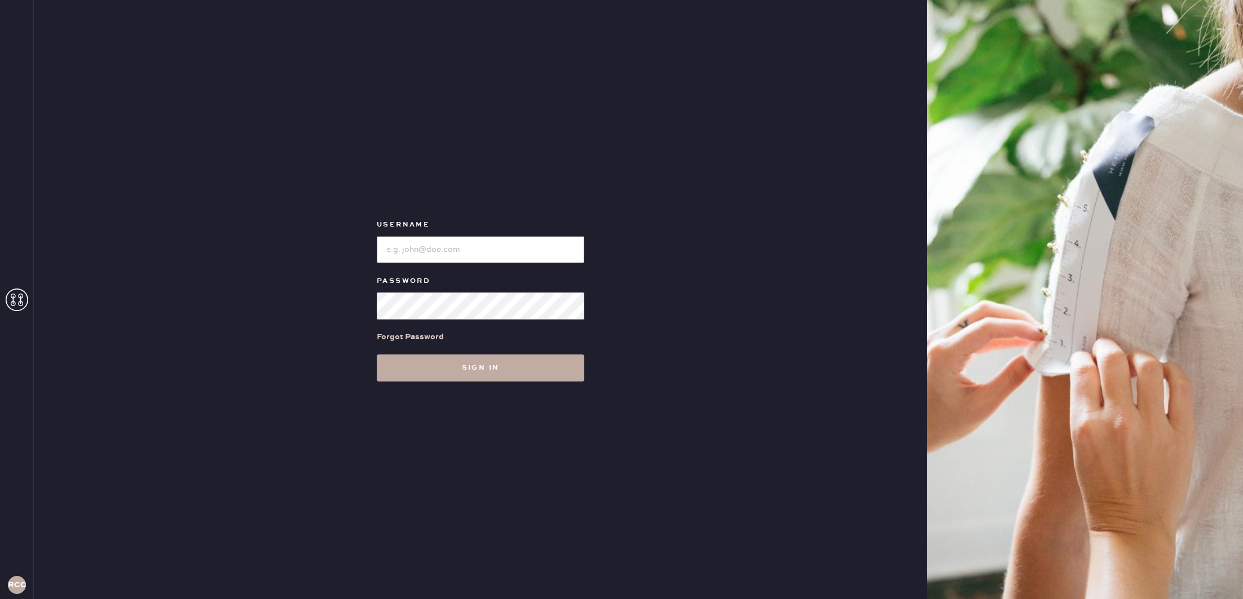
type input "reformationcherrycreek"
click at [474, 367] on button "Sign in" at bounding box center [481, 368] width 208 height 27
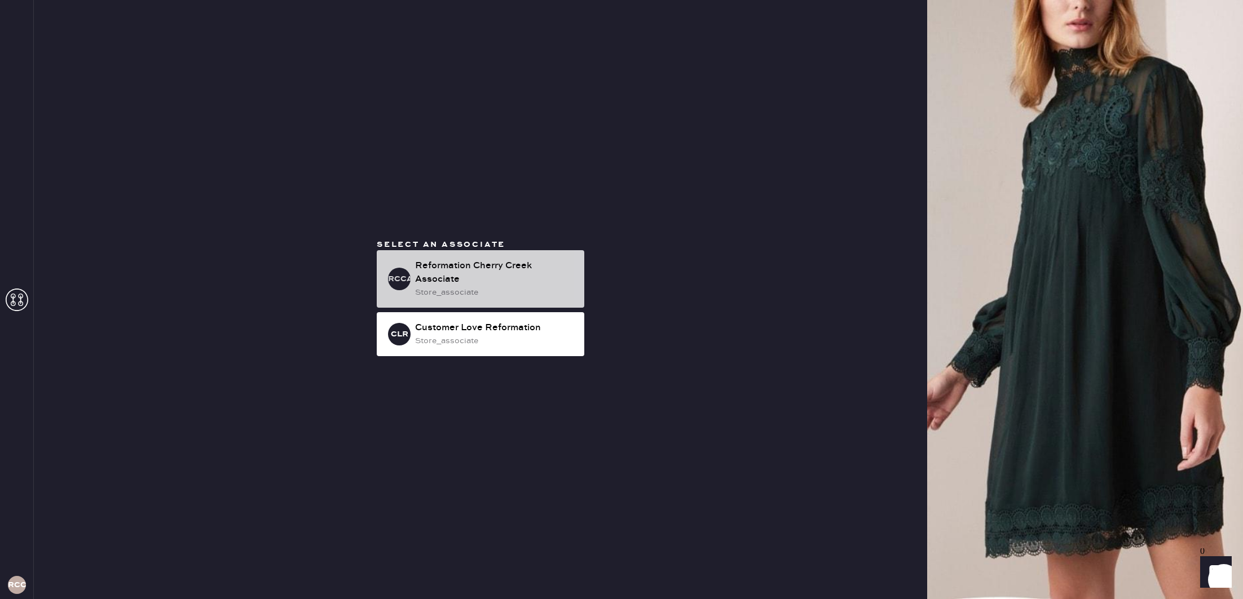
click at [489, 285] on div "Reformation Cherry Creek Associate" at bounding box center [495, 272] width 160 height 27
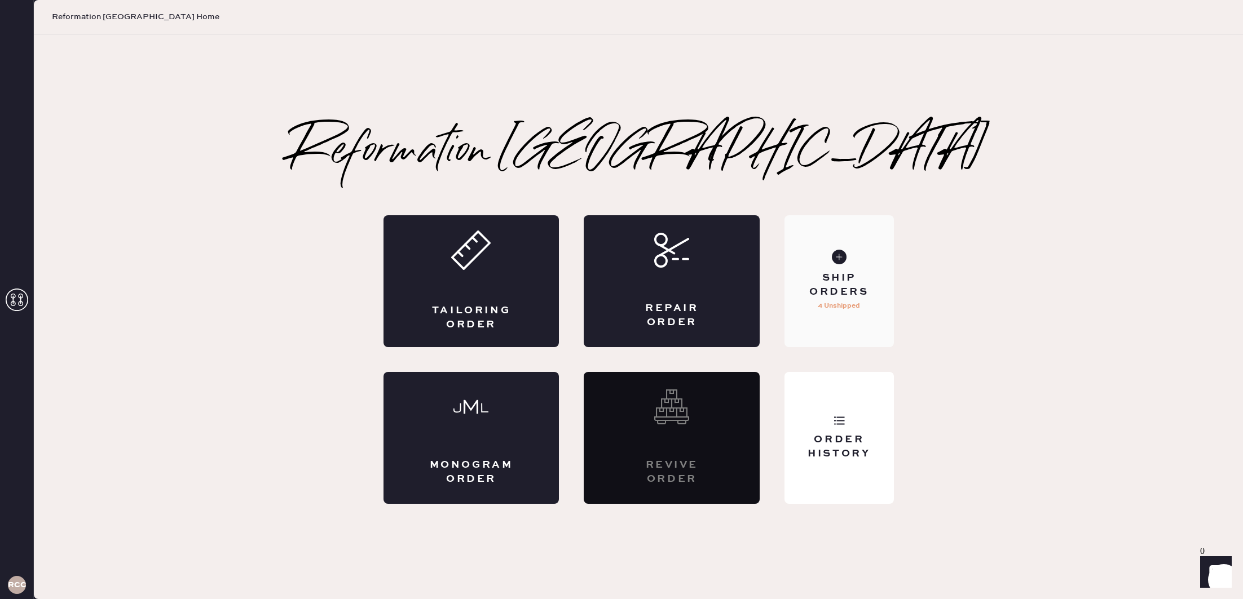
click at [838, 264] on div "Ship Orders 4 Unshipped" at bounding box center [838, 281] width 109 height 132
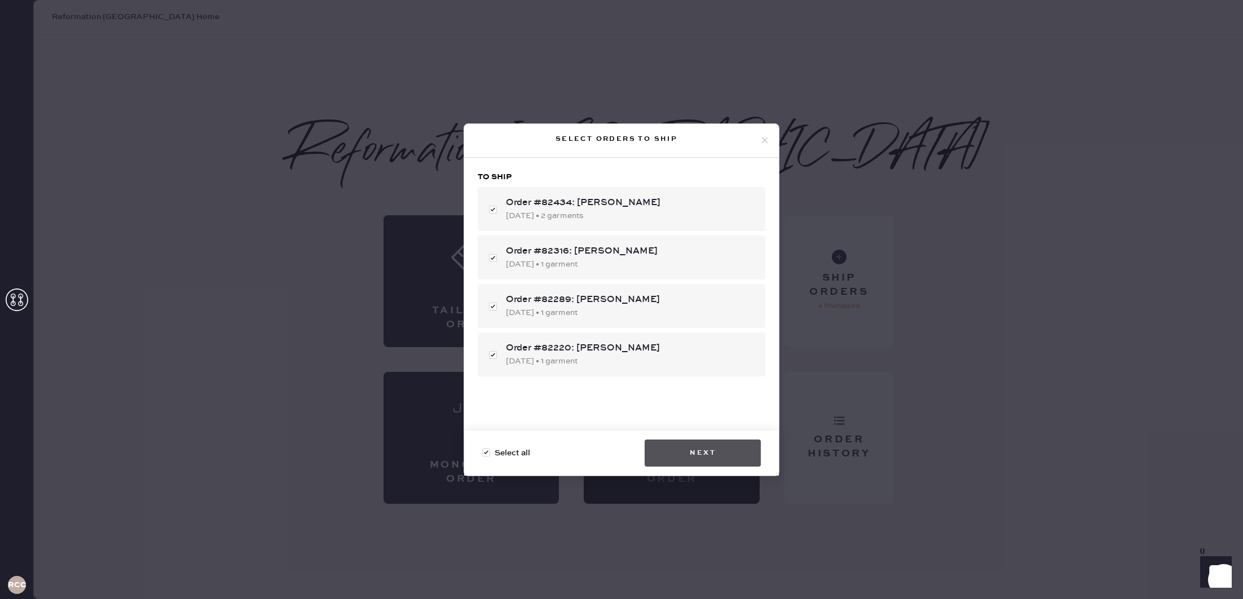
click at [703, 448] on button "Next" at bounding box center [703, 453] width 116 height 27
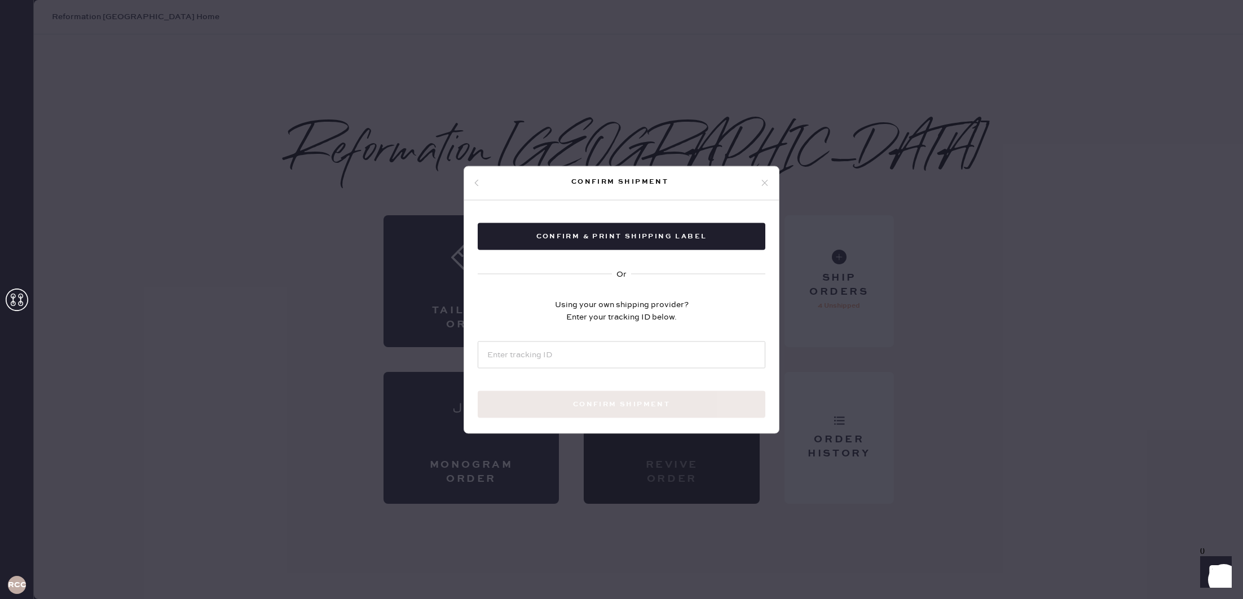
click at [479, 182] on icon at bounding box center [476, 183] width 7 height 7
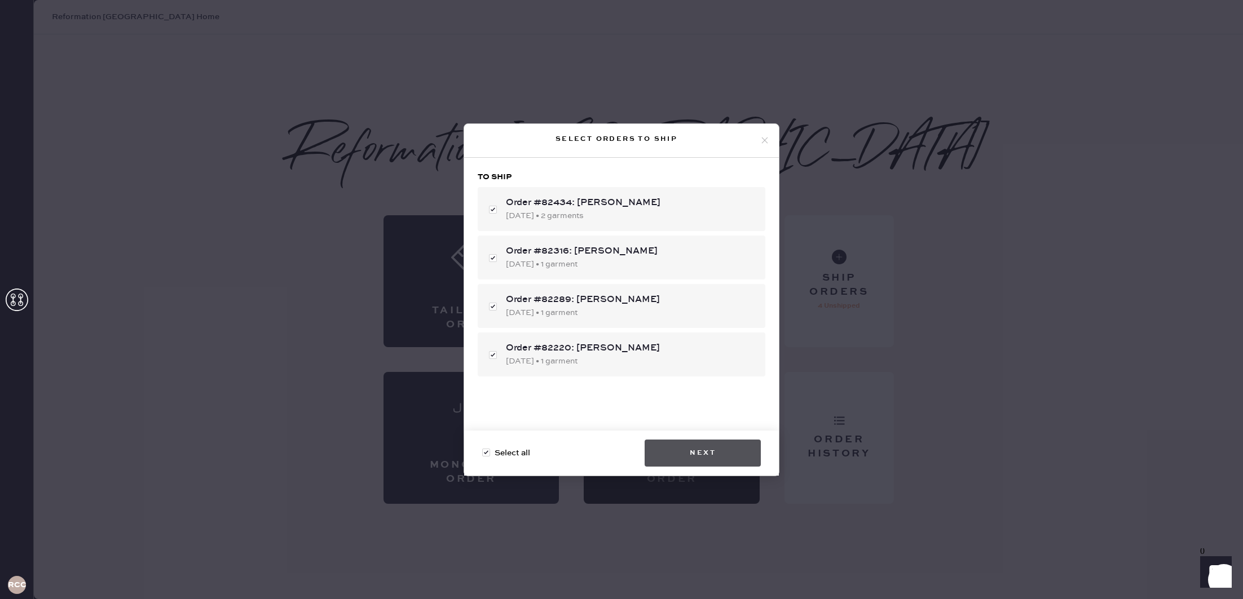
click at [697, 460] on button "Next" at bounding box center [703, 453] width 116 height 27
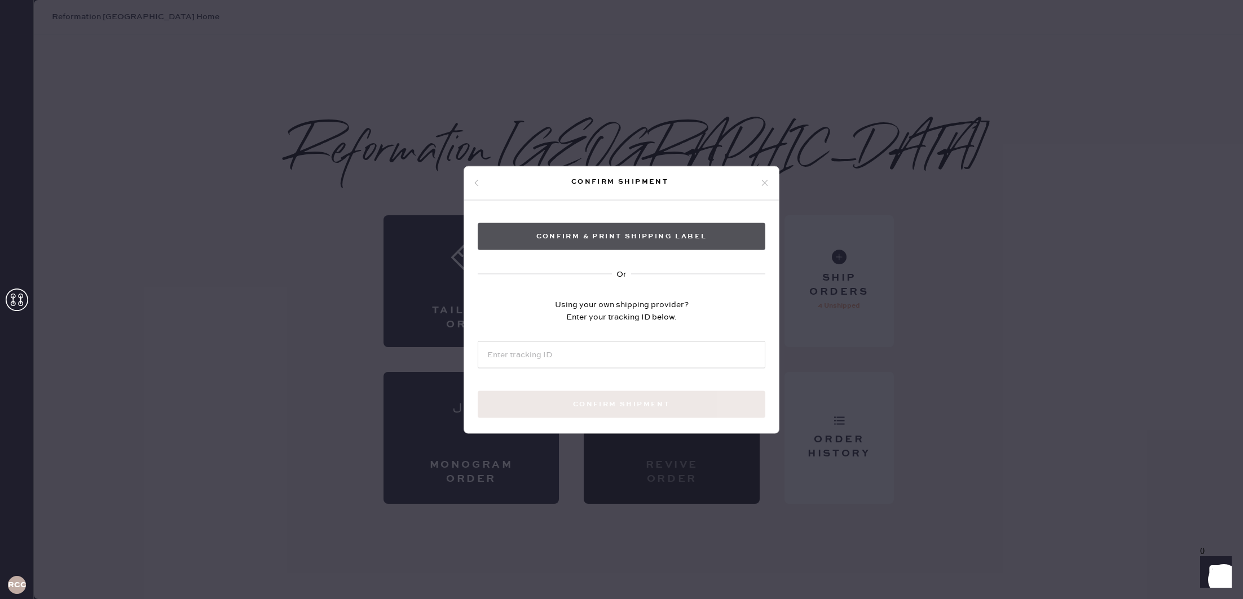
click at [657, 241] on button "Confirm & Print shipping label" at bounding box center [622, 236] width 288 height 27
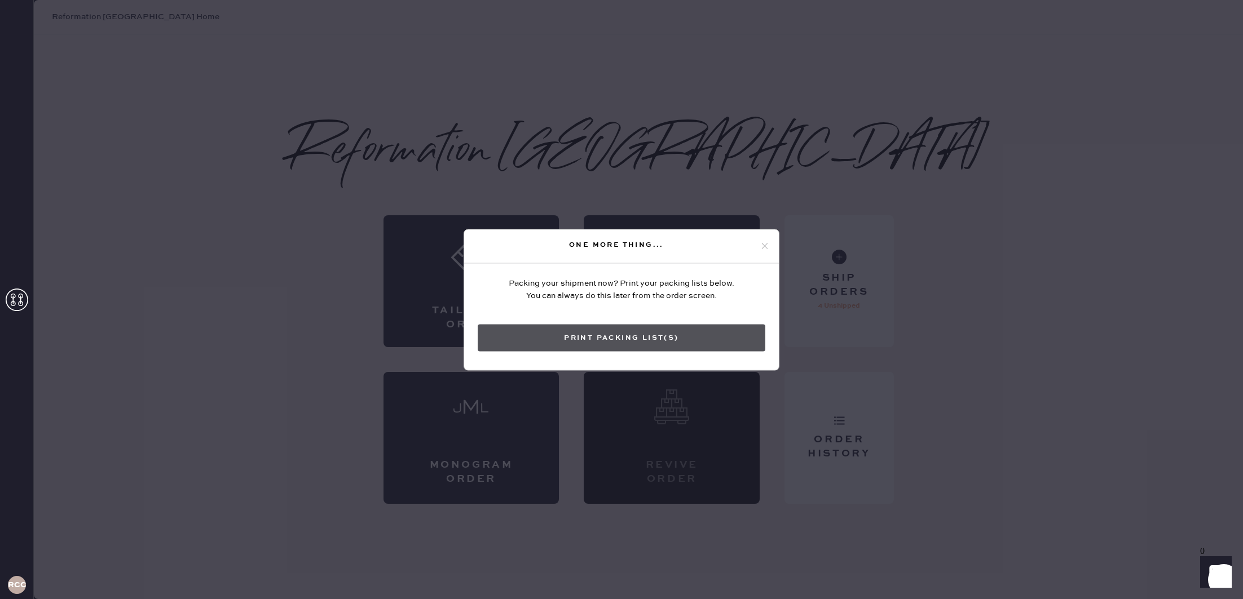
click at [651, 341] on button "Print Packing List(s)" at bounding box center [622, 337] width 288 height 27
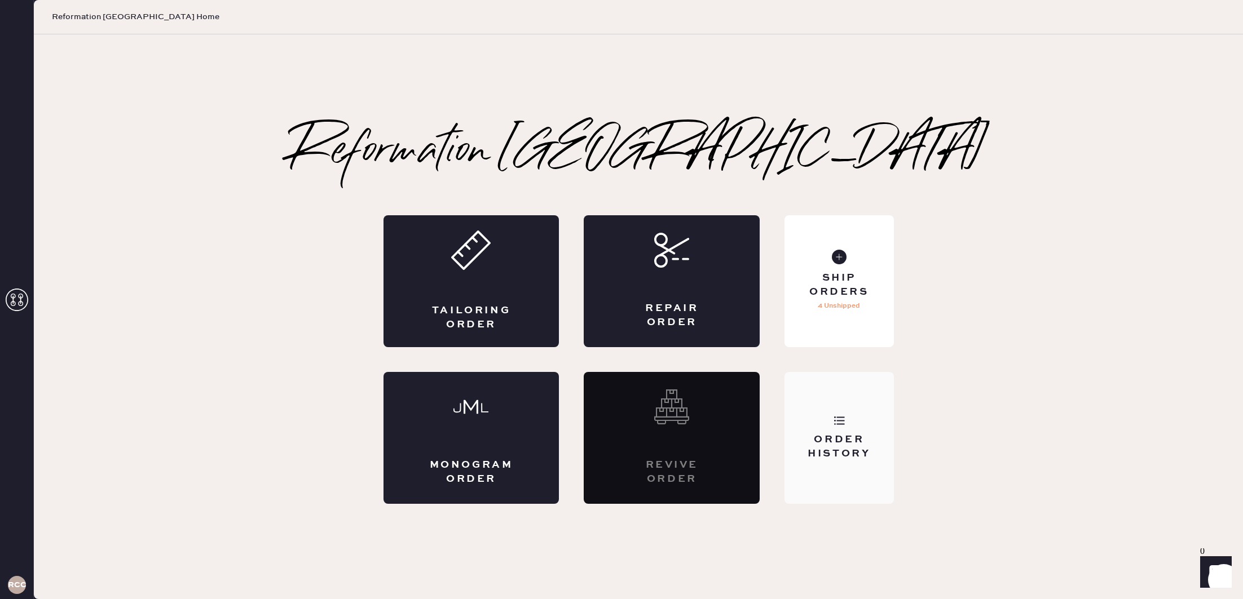
click at [843, 437] on div "Order History" at bounding box center [838, 447] width 91 height 28
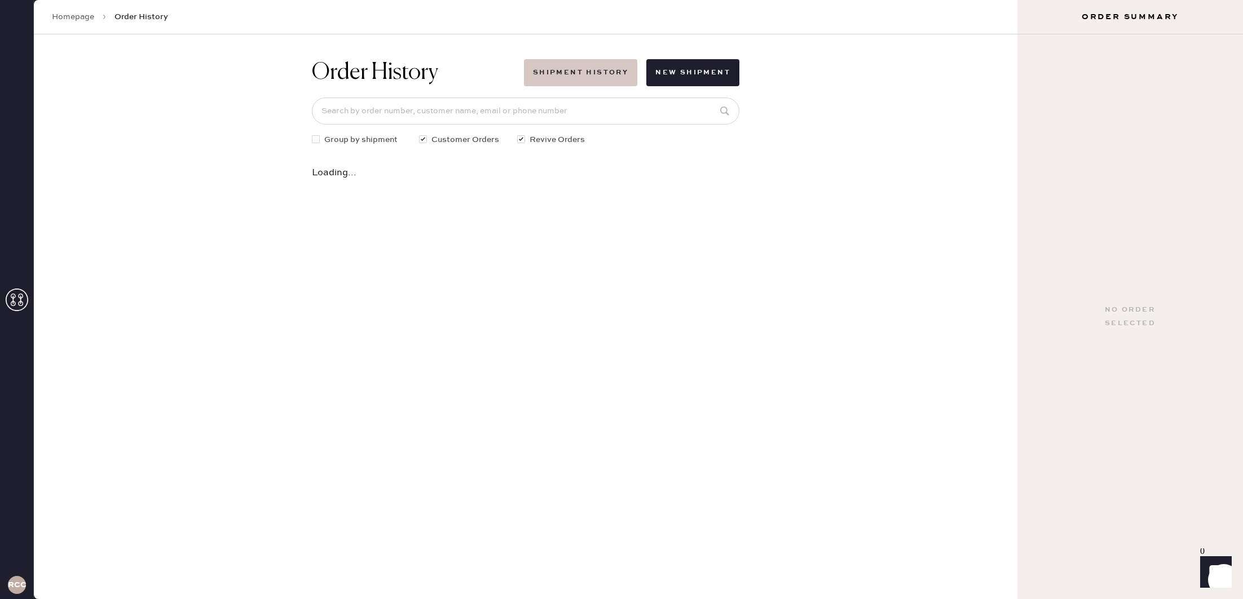
click at [547, 77] on button "Shipment History" at bounding box center [580, 72] width 113 height 27
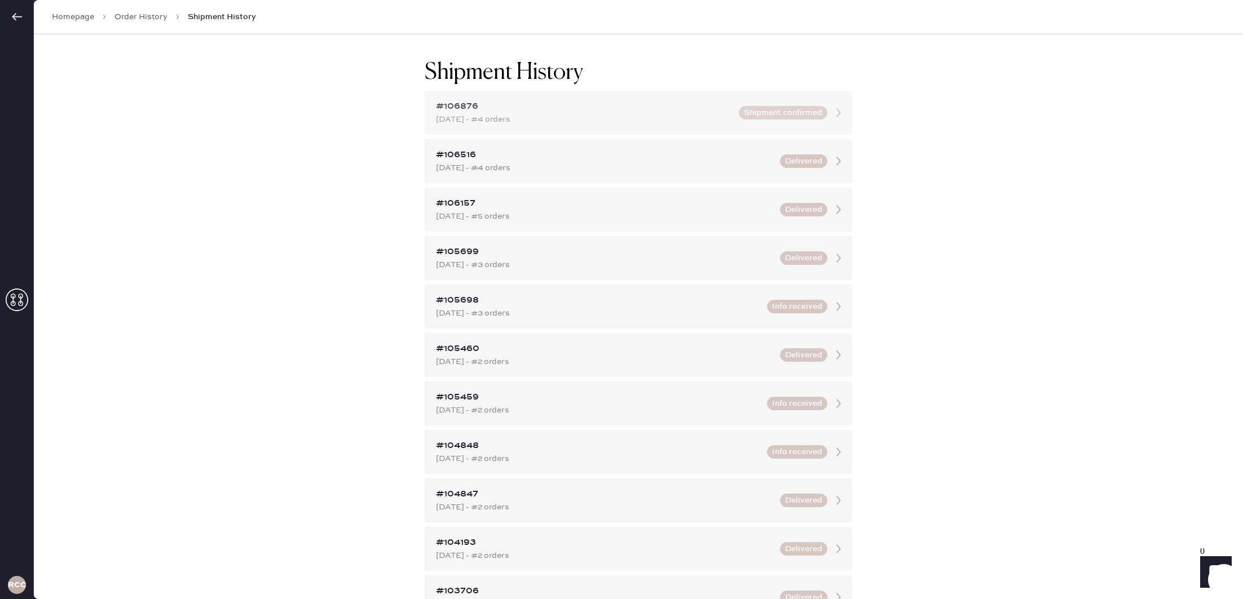
click at [629, 122] on div "[DATE] - #4 orders" at bounding box center [584, 119] width 296 height 12
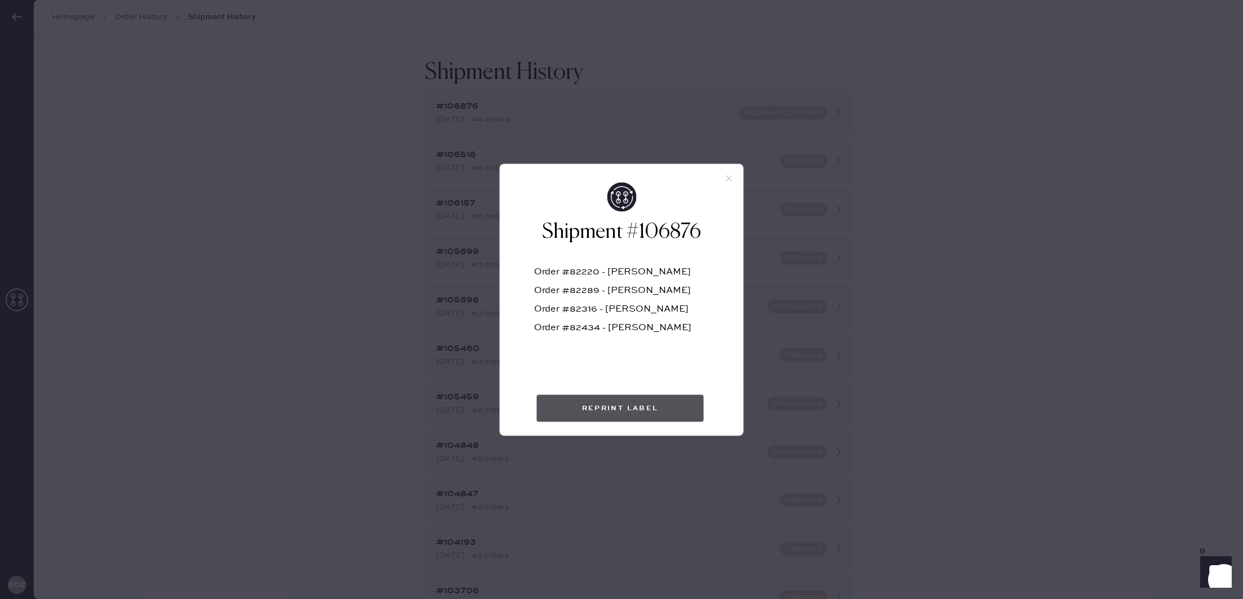
click at [557, 410] on button "Reprint Label" at bounding box center [620, 408] width 167 height 27
